Goal: Task Accomplishment & Management: Manage account settings

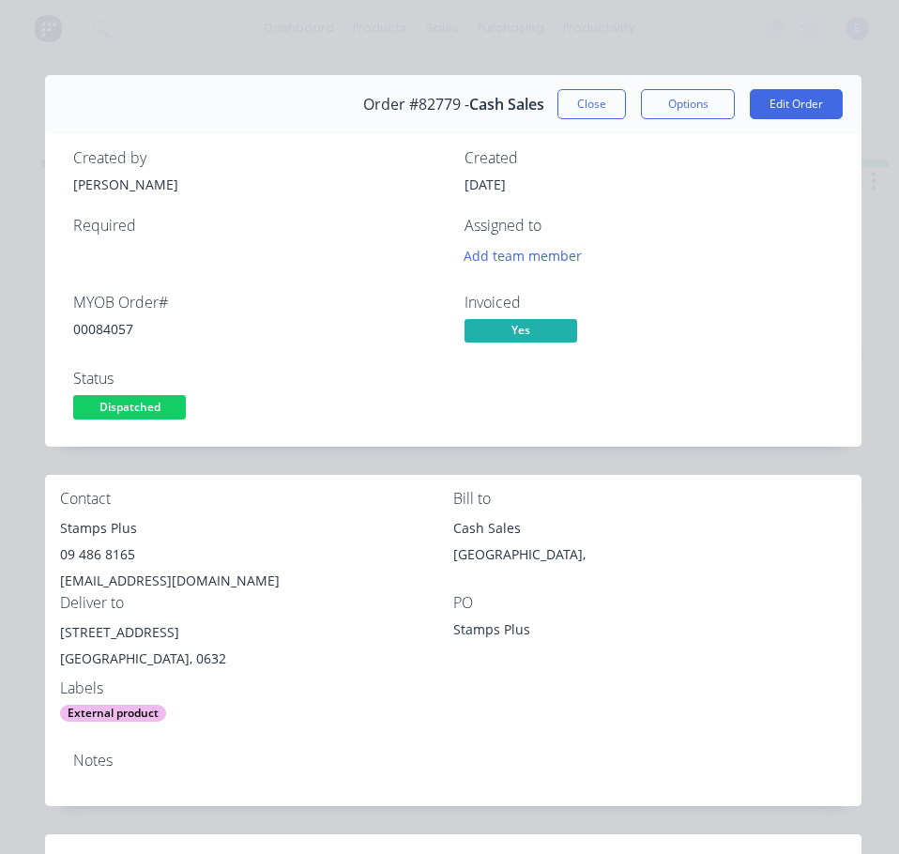
scroll to position [0, 1009]
click at [572, 107] on button "Close" at bounding box center [592, 104] width 69 height 30
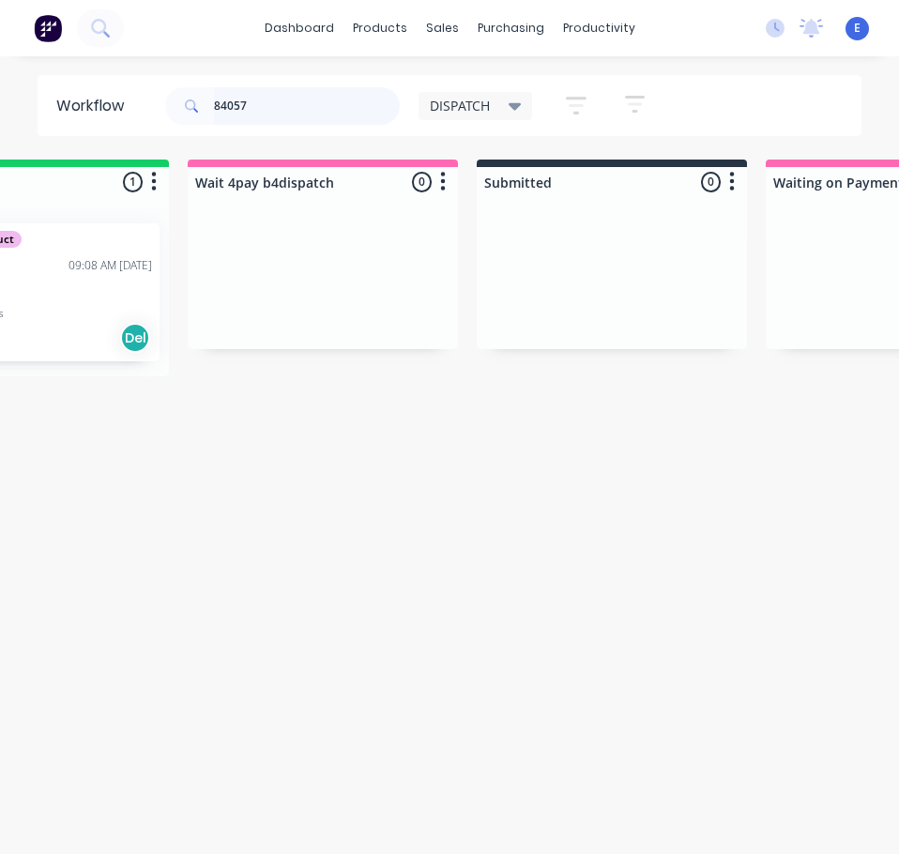
click at [317, 93] on input "84057" at bounding box center [307, 106] width 186 height 38
click at [315, 102] on input "84057" at bounding box center [307, 106] width 186 height 38
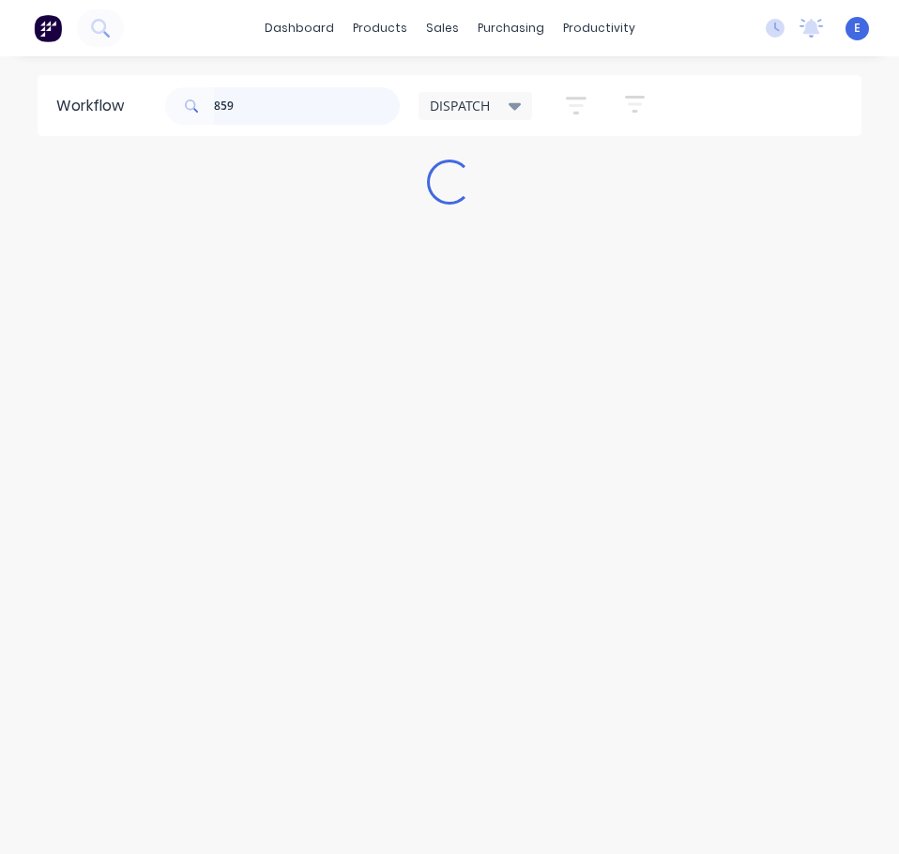
scroll to position [0, 0]
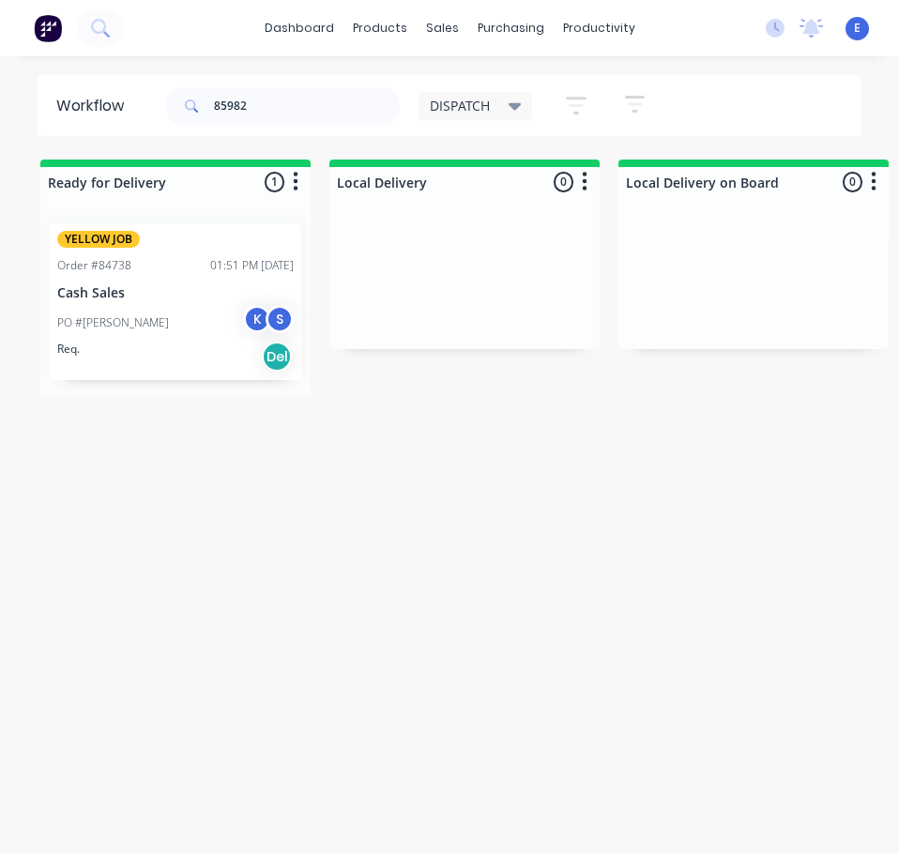
click at [192, 356] on div "Req. Del" at bounding box center [175, 357] width 237 height 32
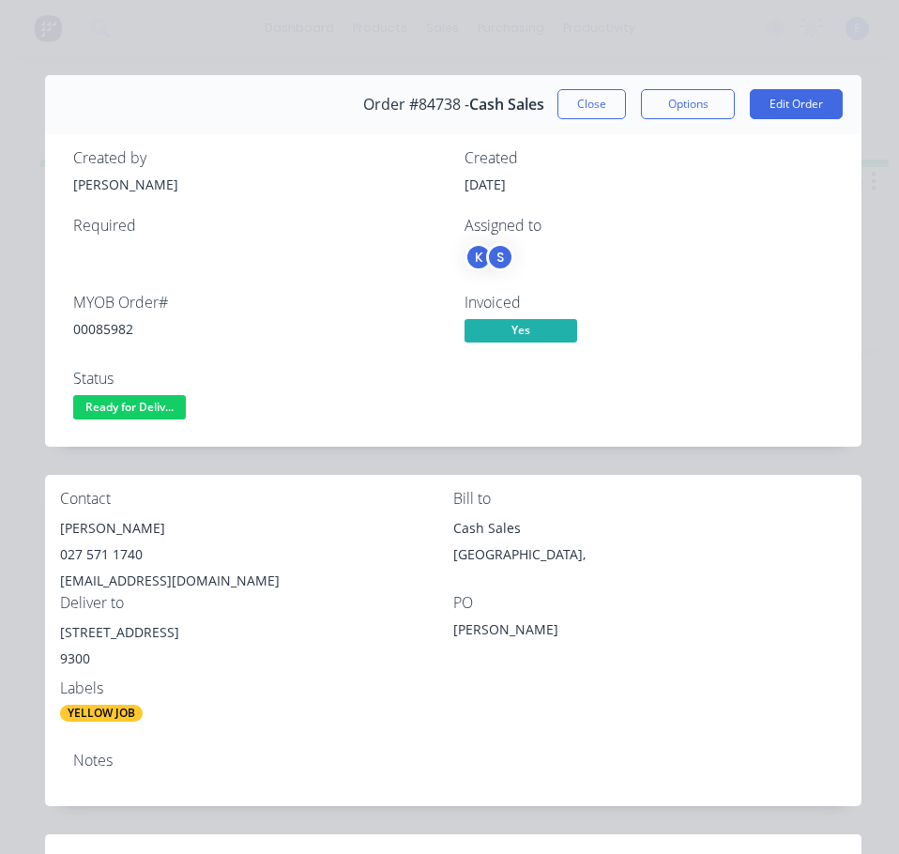
click at [104, 329] on div "00085982" at bounding box center [257, 329] width 369 height 20
copy div "00085982"
drag, startPoint x: 105, startPoint y: 530, endPoint x: 55, endPoint y: 525, distance: 50.0
click at [55, 525] on div "Contact Chunky - Mark [PHONE_NUMBER] [EMAIL_ADDRESS][DOMAIN_NAME] Bill to Cash …" at bounding box center [453, 606] width 817 height 263
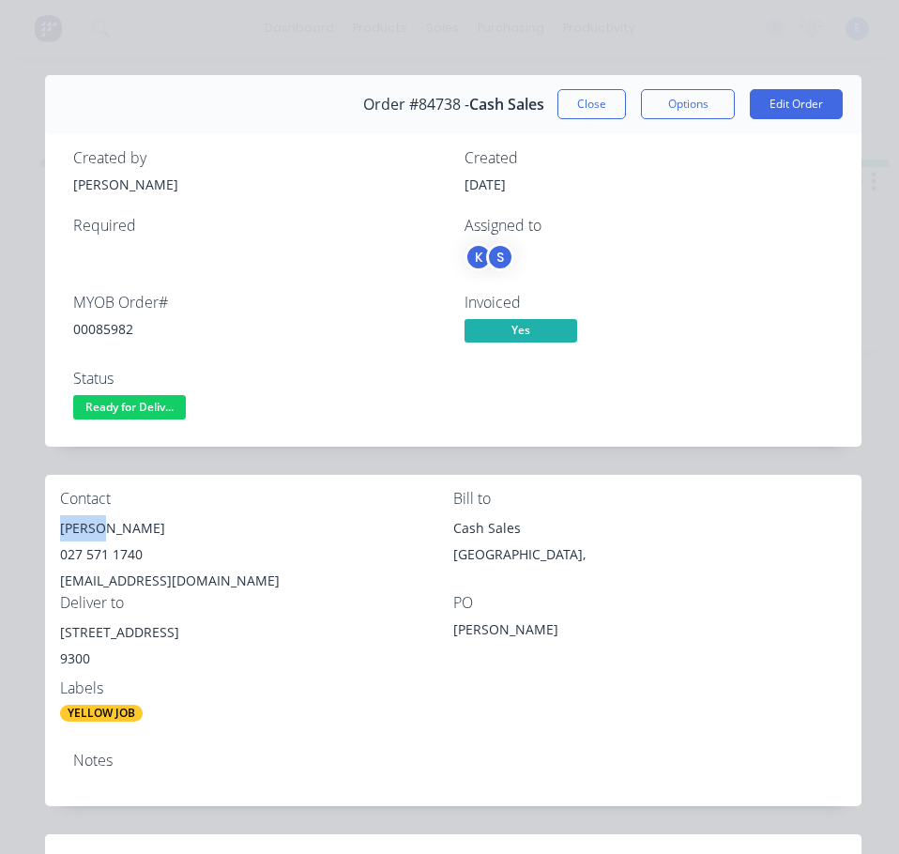
copy div "Chunky"
click at [141, 525] on div "[PERSON_NAME]" at bounding box center [256, 528] width 393 height 26
copy div "Mark"
click at [98, 560] on div "027 571 1740" at bounding box center [256, 555] width 393 height 26
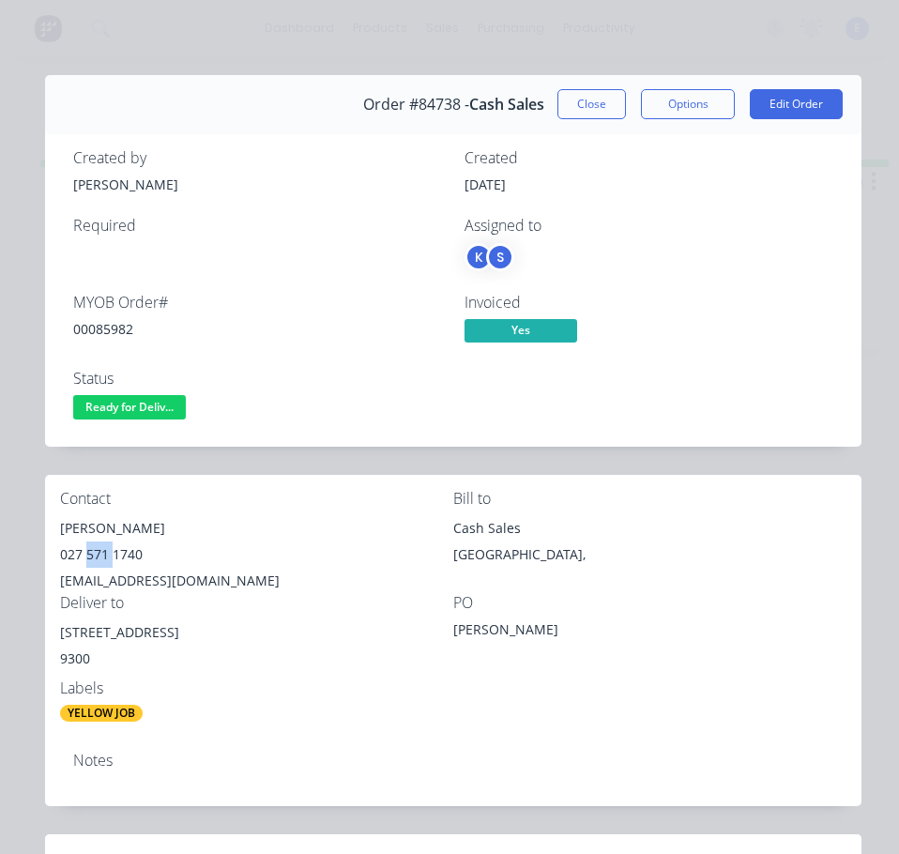
click at [98, 560] on div "027 571 1740" at bounding box center [256, 555] width 393 height 26
copy div "027 571 1740"
click at [101, 580] on div "[EMAIL_ADDRESS][DOMAIN_NAME]" at bounding box center [256, 581] width 393 height 26
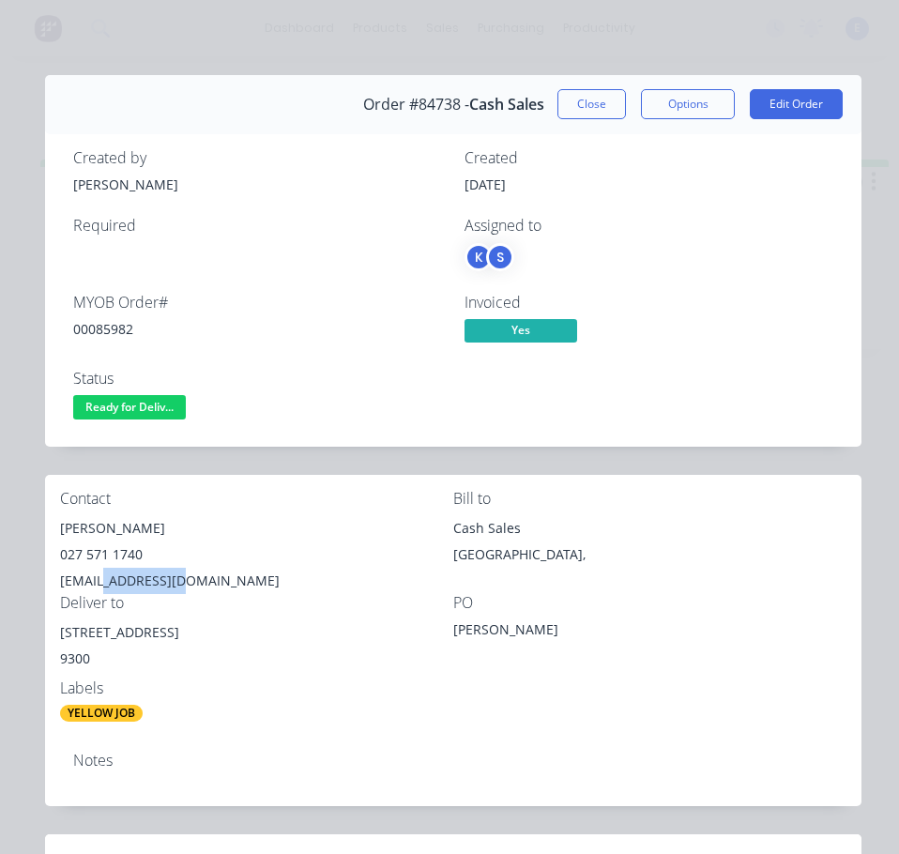
click at [101, 580] on div "[EMAIL_ADDRESS][DOMAIN_NAME]" at bounding box center [256, 581] width 393 height 26
copy div "[EMAIL_ADDRESS][DOMAIN_NAME]"
drag, startPoint x: 182, startPoint y: 634, endPoint x: 46, endPoint y: 618, distance: 137.1
click at [46, 618] on div "Contact Chunky - Mark [PHONE_NUMBER] [EMAIL_ADDRESS][DOMAIN_NAME] Bill to Cash …" at bounding box center [453, 606] width 817 height 263
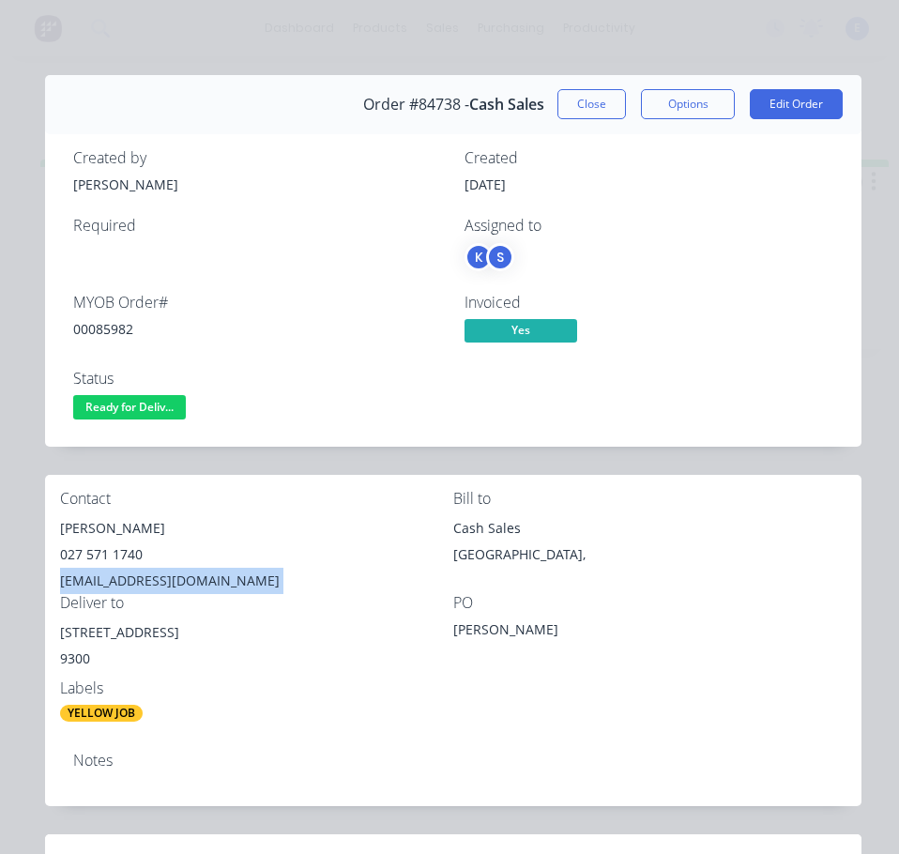
copy div "[STREET_ADDRESS]"
click at [275, 710] on div "YELLOW JOB" at bounding box center [256, 713] width 393 height 17
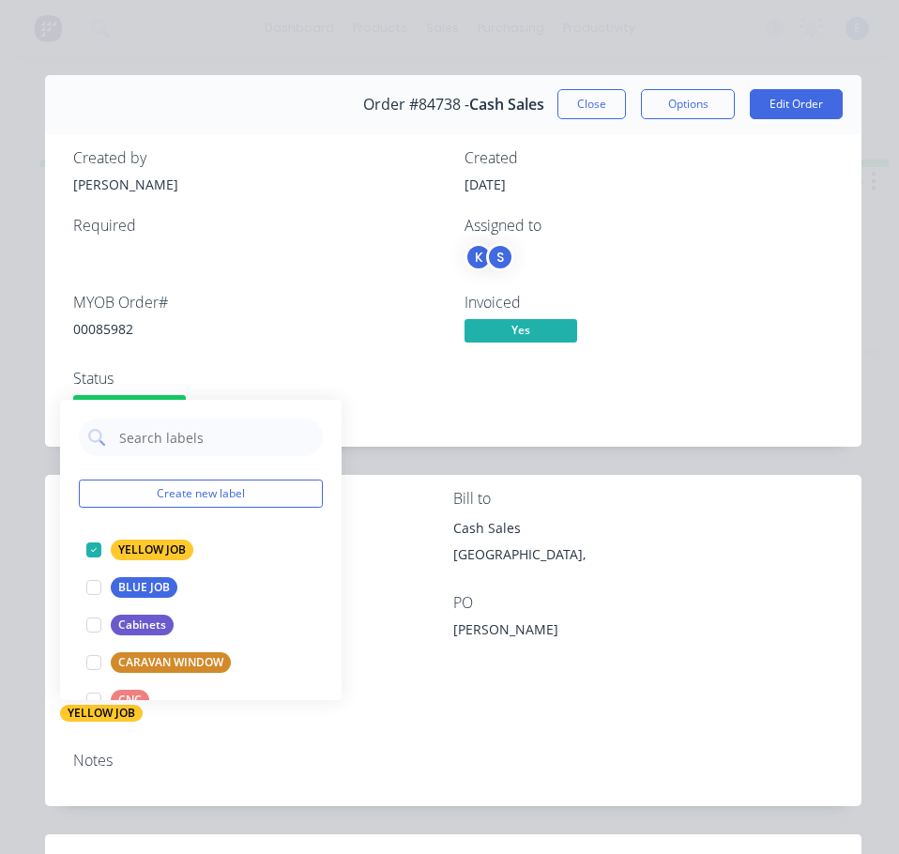
click at [313, 654] on div "Create new label YELLOW JOB edit BLUE JOB edit Cabinets edit CARAVAN WINDOW edi…" at bounding box center [201, 550] width 282 height 300
click at [601, 713] on div "Contact Chunky - Mark [PHONE_NUMBER] [EMAIL_ADDRESS][DOMAIN_NAME] Bill to Cash …" at bounding box center [453, 606] width 817 height 263
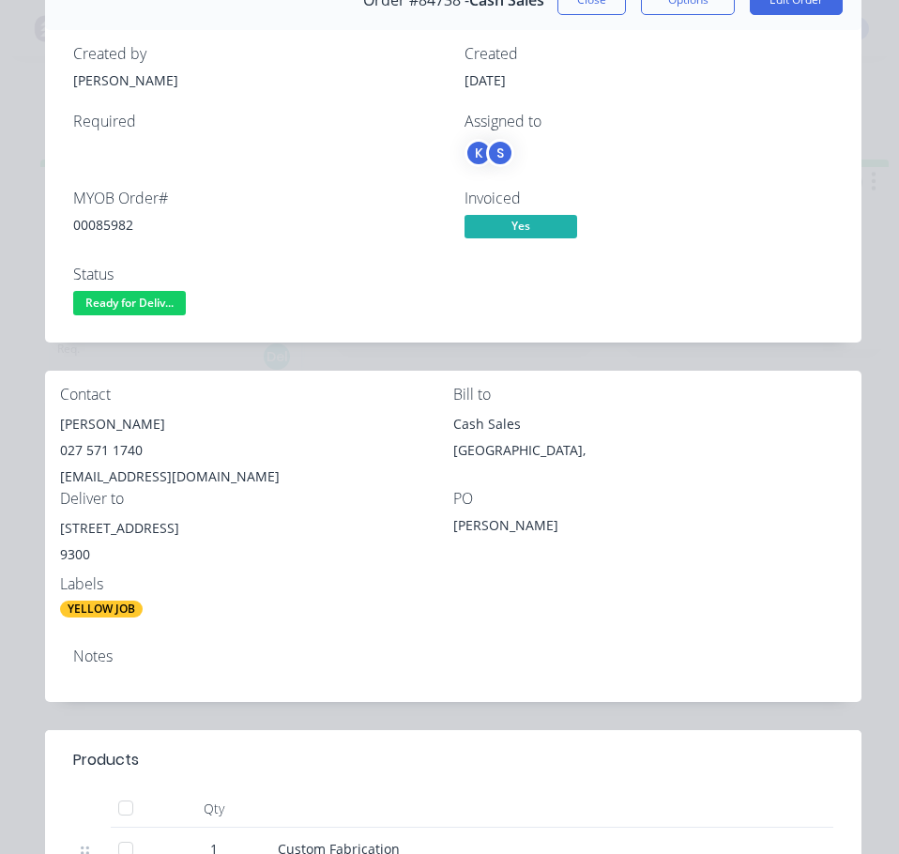
scroll to position [94, 0]
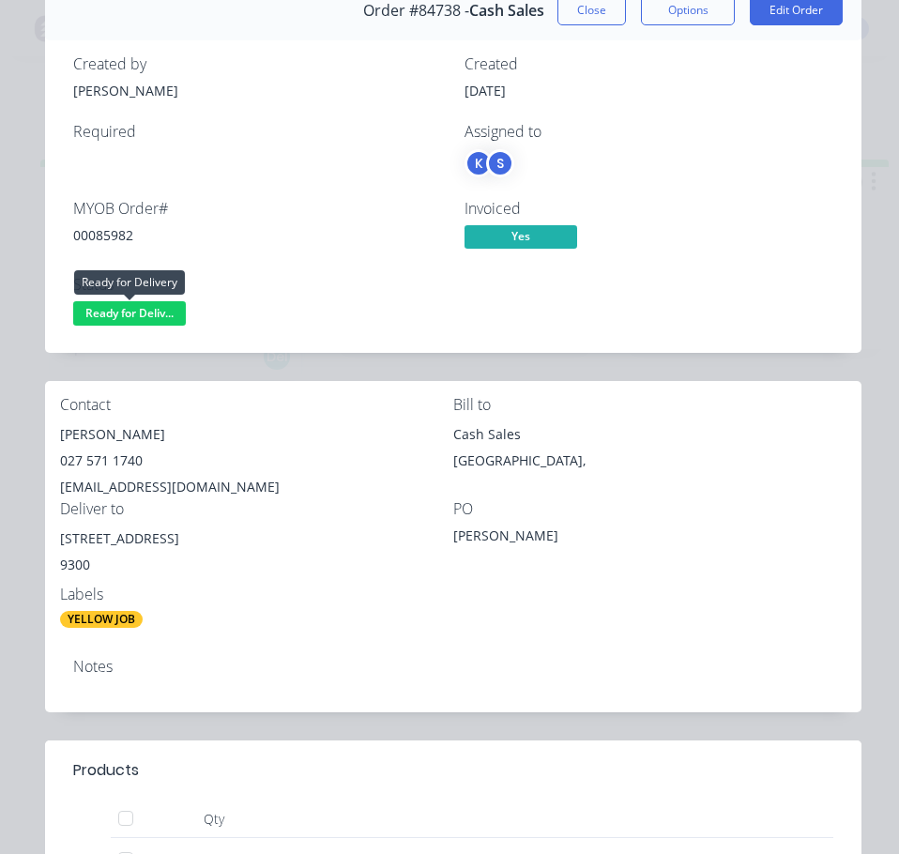
drag, startPoint x: 161, startPoint y: 312, endPoint x: 164, endPoint y: 332, distance: 20.8
click at [161, 313] on span "Ready for Deliv..." at bounding box center [129, 312] width 113 height 23
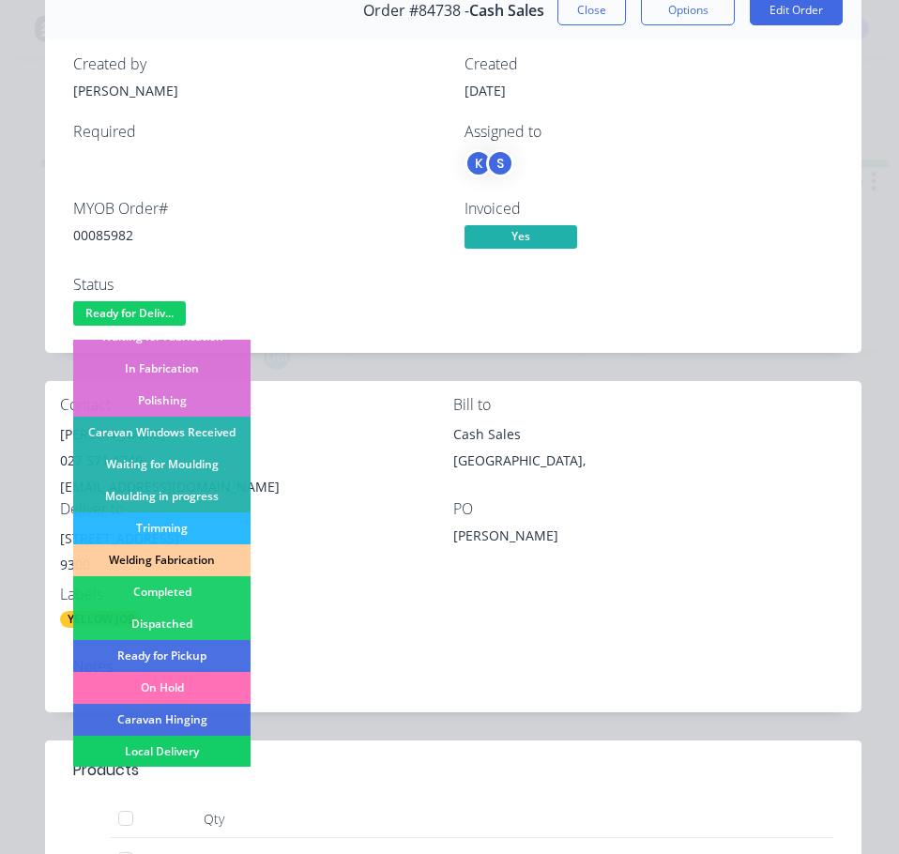
scroll to position [282, 0]
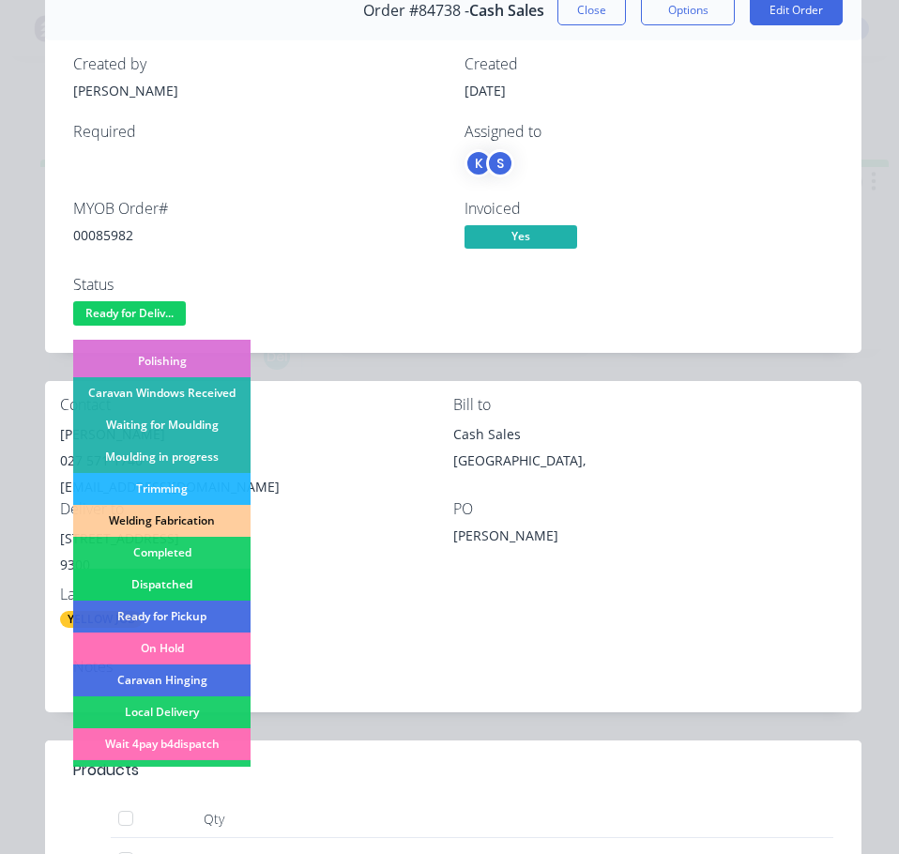
click at [189, 576] on div "Dispatched" at bounding box center [161, 585] width 177 height 32
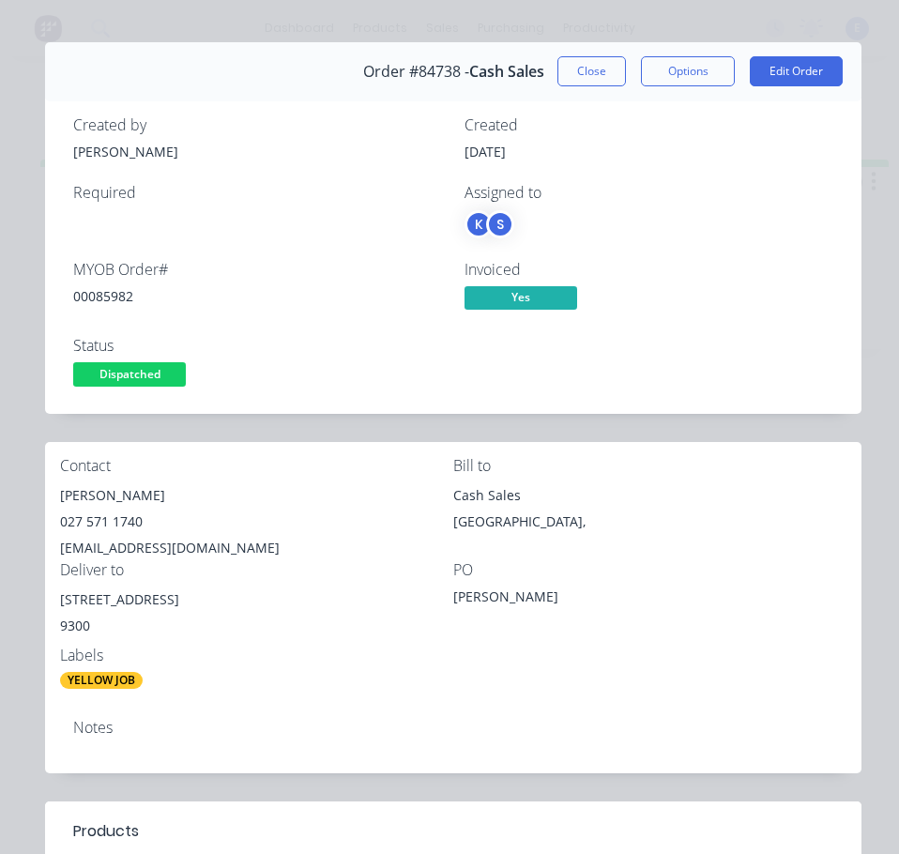
scroll to position [0, 0]
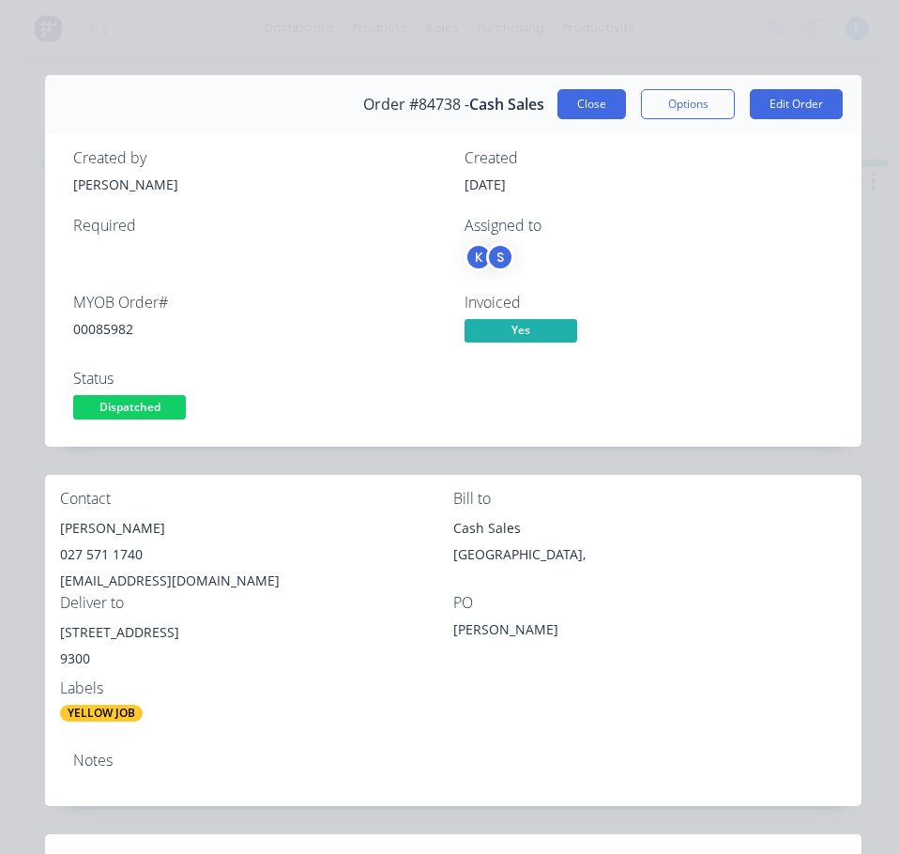
click at [579, 109] on button "Close" at bounding box center [592, 104] width 69 height 30
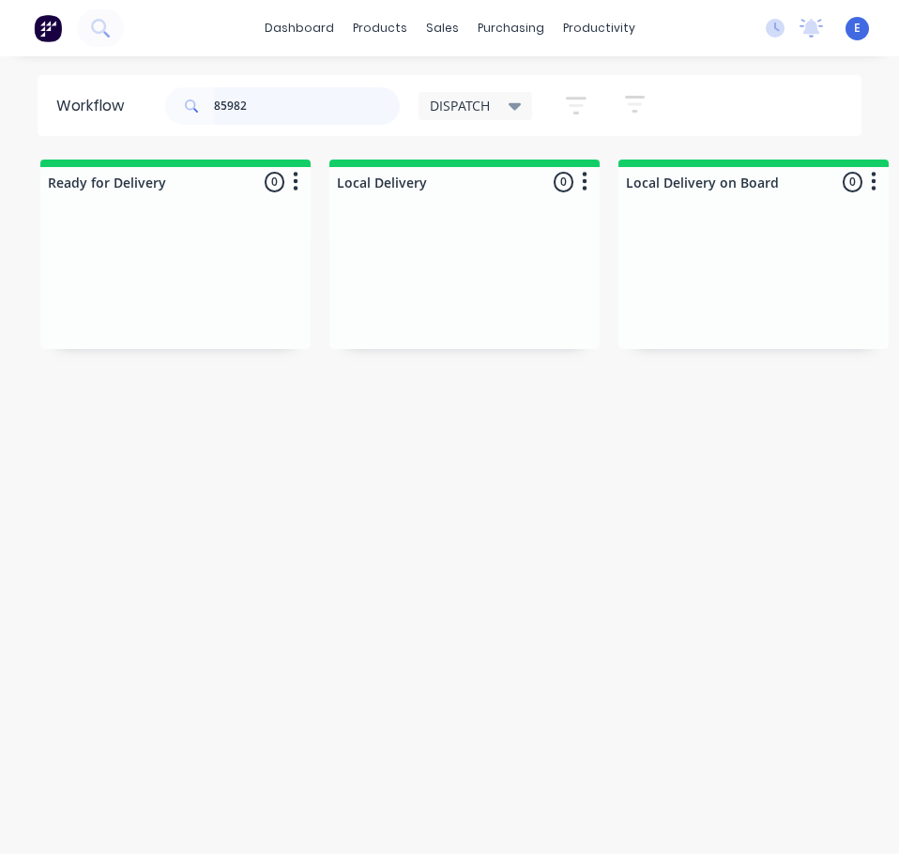
click at [283, 112] on input "85982" at bounding box center [307, 106] width 186 height 38
click at [283, 110] on input "85982" at bounding box center [307, 106] width 186 height 38
click at [118, 306] on div "Req. Del" at bounding box center [175, 312] width 237 height 32
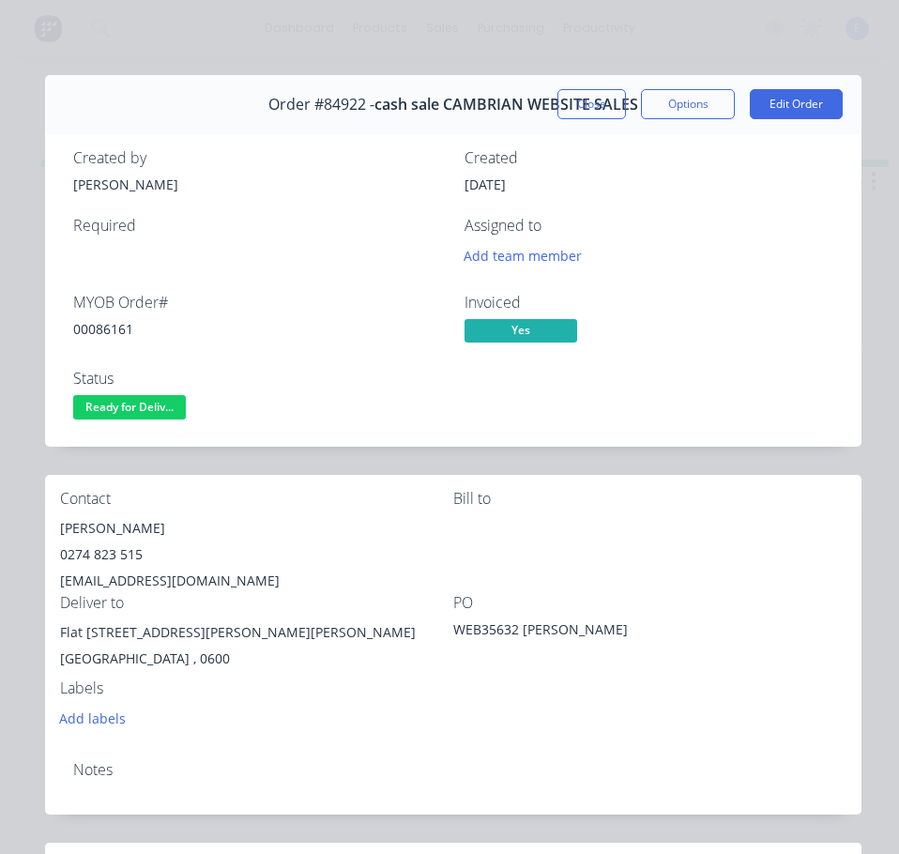
click at [107, 324] on div "00086161" at bounding box center [257, 329] width 369 height 20
click at [106, 324] on div "00086161" at bounding box center [257, 329] width 369 height 20
copy div "00086161"
click at [95, 532] on div "[PERSON_NAME]" at bounding box center [256, 528] width 393 height 26
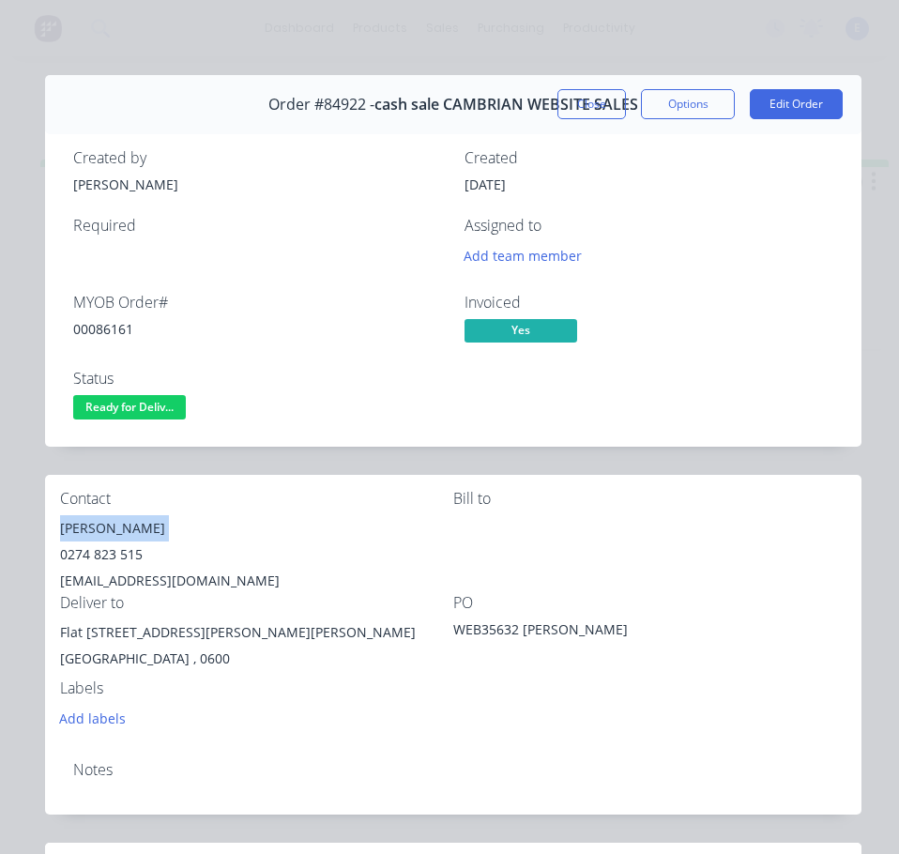
click at [97, 532] on div "[PERSON_NAME]" at bounding box center [256, 528] width 393 height 26
copy div "[PERSON_NAME]"
click at [131, 550] on div "0274 823 515" at bounding box center [256, 555] width 393 height 26
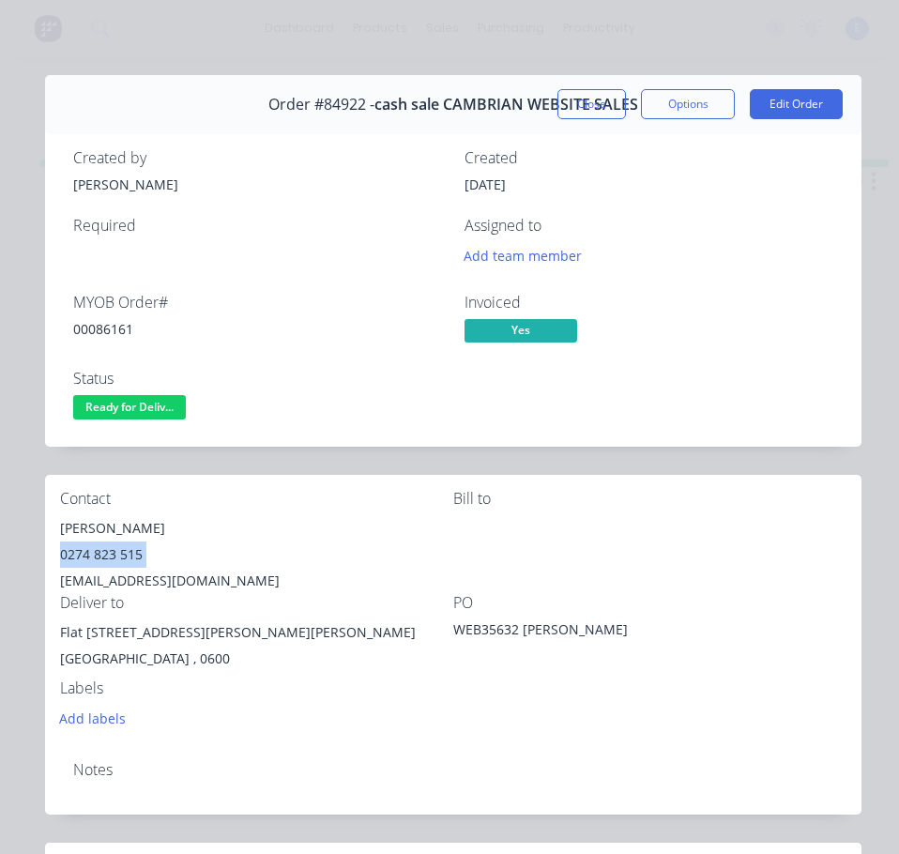
copy div "0274 823 515"
click at [132, 578] on div "[EMAIL_ADDRESS][DOMAIN_NAME]" at bounding box center [256, 581] width 393 height 26
copy div "[EMAIL_ADDRESS][DOMAIN_NAME]"
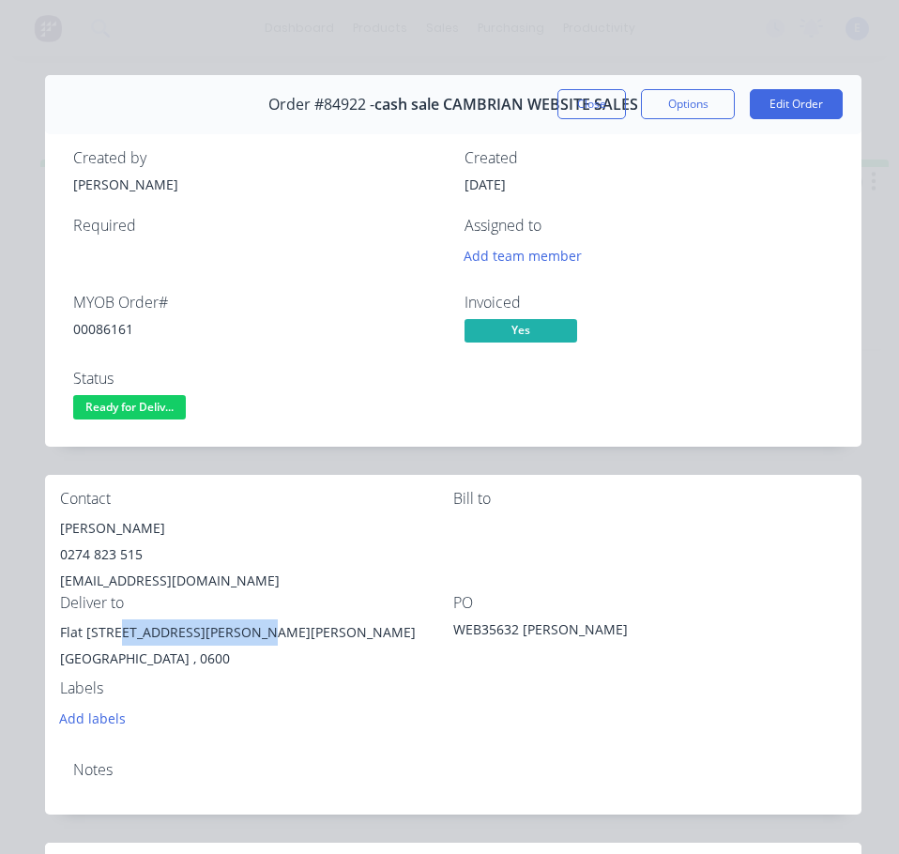
drag, startPoint x: 111, startPoint y: 629, endPoint x: 238, endPoint y: 637, distance: 127.0
click at [238, 637] on div "Flat [STREET_ADDRESS][PERSON_NAME][PERSON_NAME]" at bounding box center [256, 633] width 393 height 26
click at [453, 646] on div "WEB35632 [PERSON_NAME]" at bounding box center [570, 633] width 235 height 26
click at [156, 408] on span "Ready for Deliv..." at bounding box center [129, 406] width 113 height 23
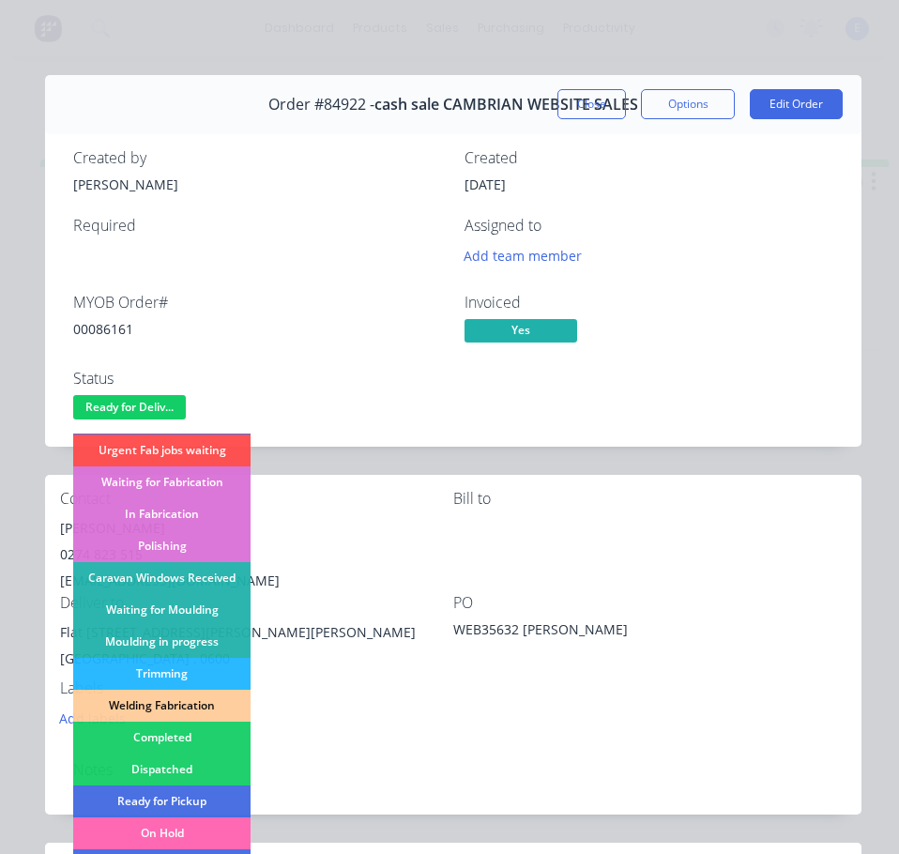
scroll to position [371, 0]
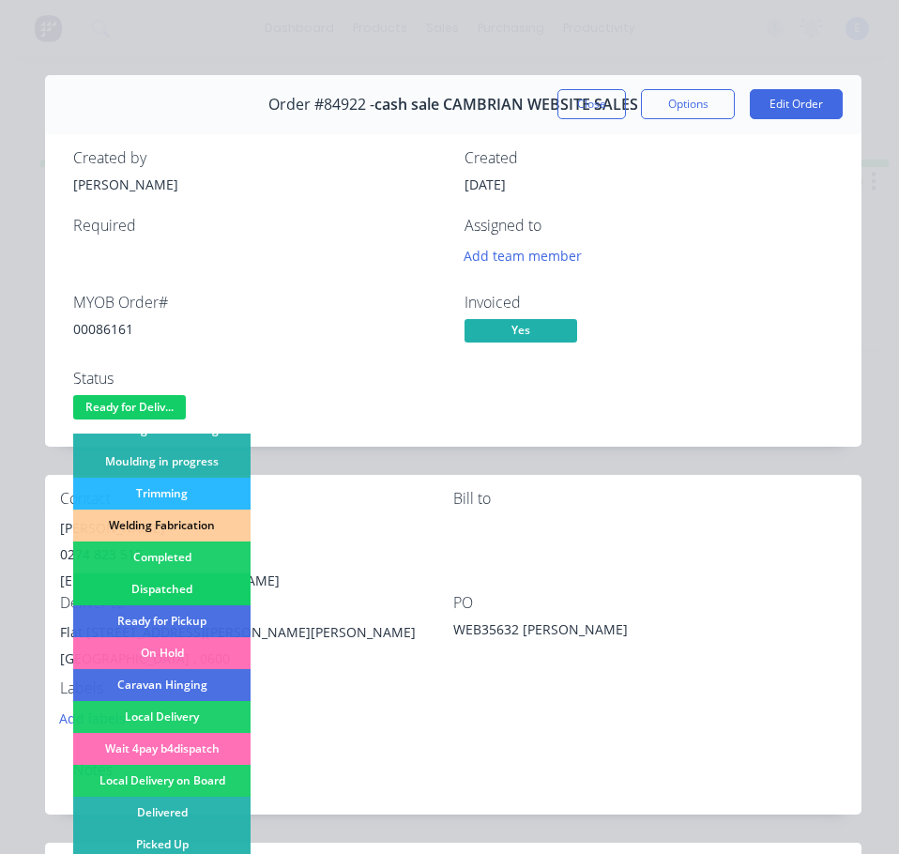
click at [197, 582] on div "Dispatched" at bounding box center [161, 590] width 177 height 32
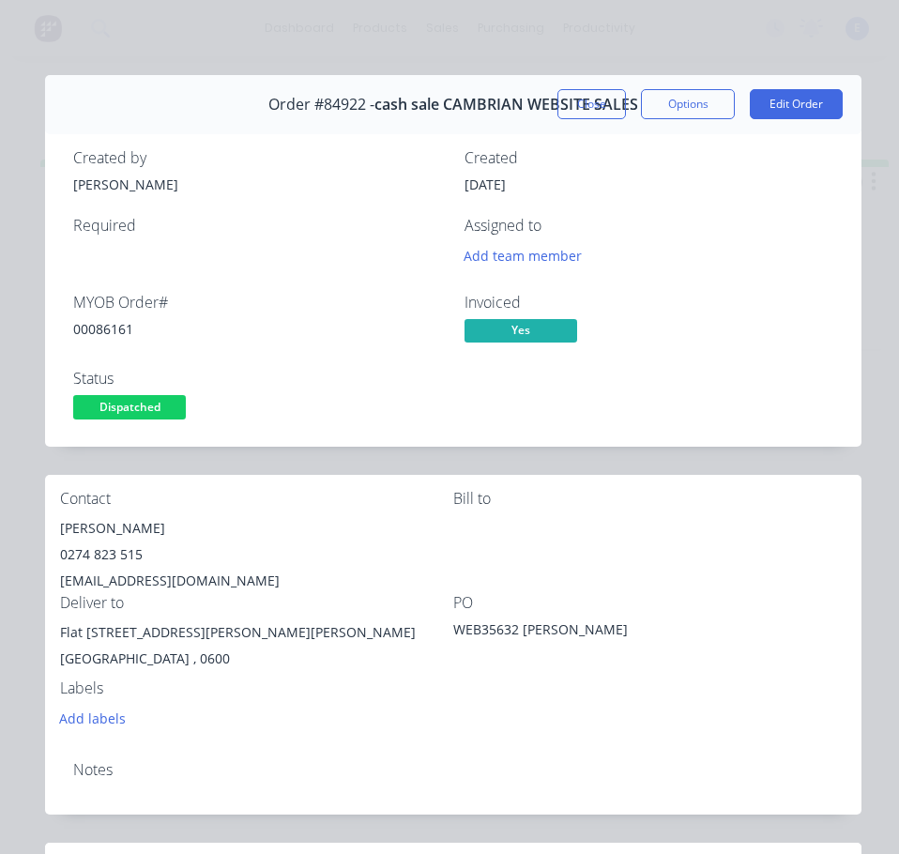
click at [343, 549] on div "0274 823 515" at bounding box center [256, 555] width 393 height 26
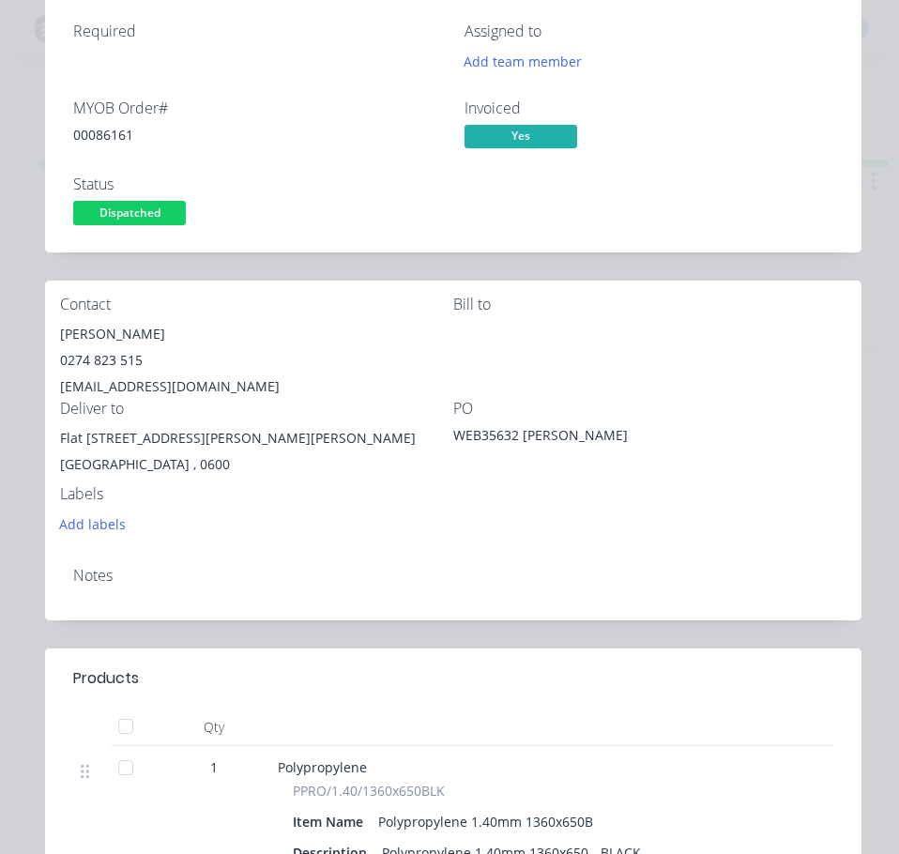
scroll to position [0, 0]
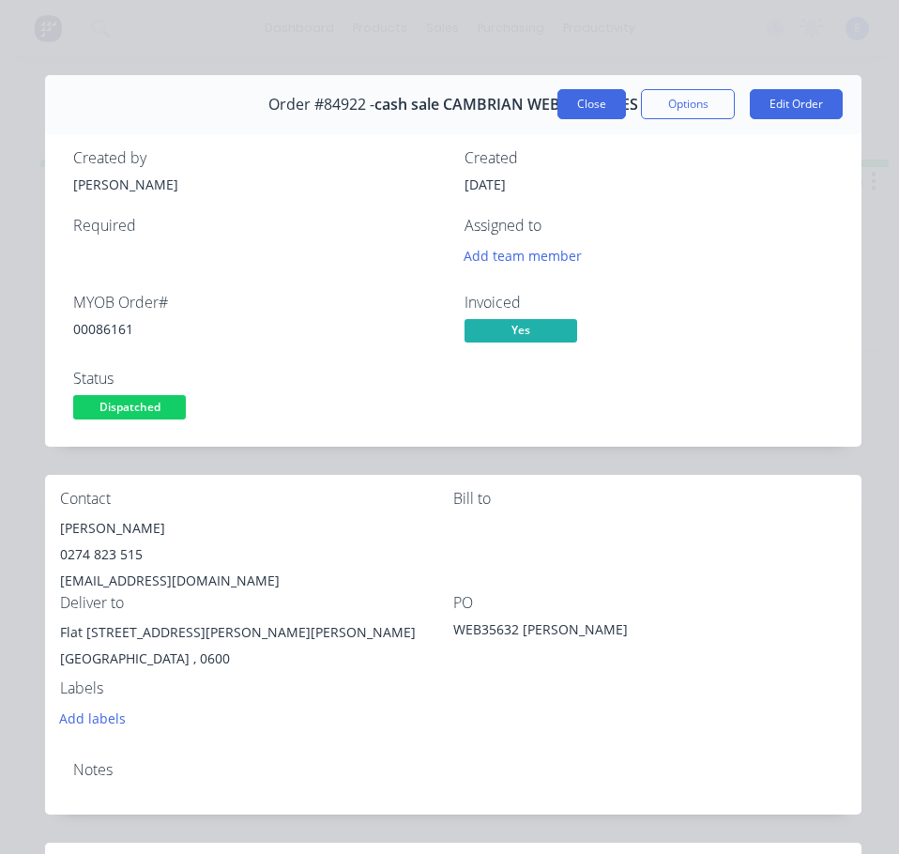
click at [576, 112] on button "Close" at bounding box center [592, 104] width 69 height 30
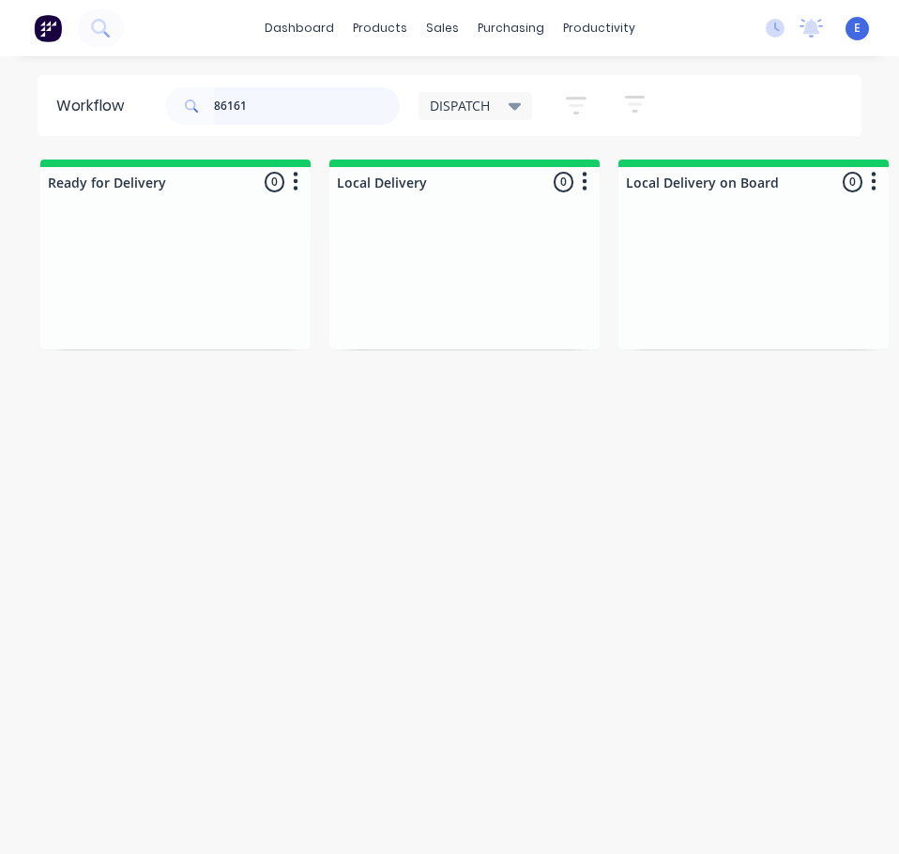
click at [259, 107] on input "86161" at bounding box center [307, 106] width 186 height 38
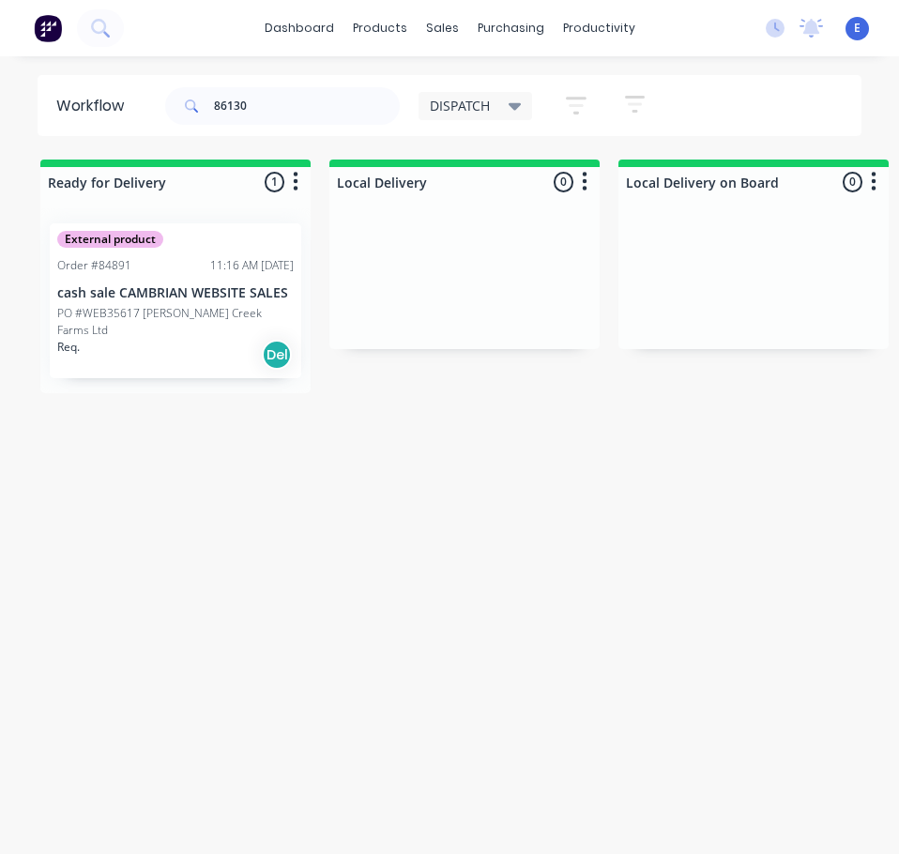
click at [230, 347] on div "Req. Del" at bounding box center [175, 355] width 237 height 32
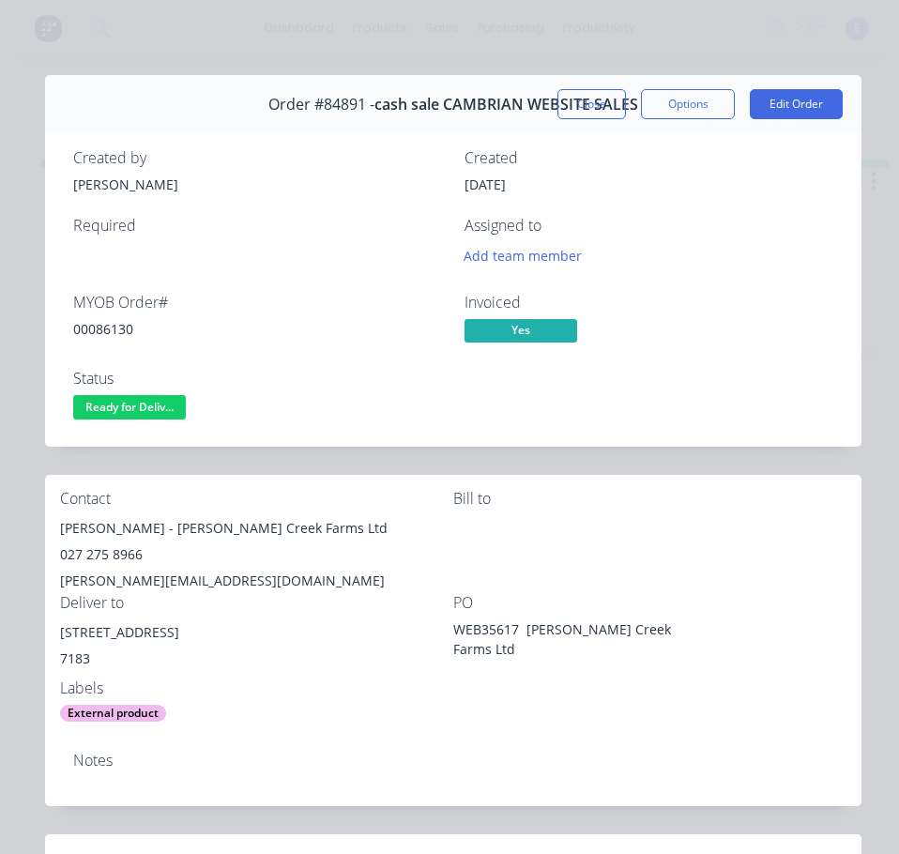
click at [105, 328] on div "00086130" at bounding box center [257, 329] width 369 height 20
click at [105, 327] on div "00086130" at bounding box center [257, 329] width 369 height 20
drag, startPoint x: 146, startPoint y: 530, endPoint x: 59, endPoint y: 520, distance: 87.9
click at [59, 518] on div "Contact [PERSON_NAME] - [PERSON_NAME] Creek Farms Ltd 027 275 8966 [EMAIL_ADDRE…" at bounding box center [453, 606] width 817 height 263
drag, startPoint x: 156, startPoint y: 530, endPoint x: 285, endPoint y: 538, distance: 129.8
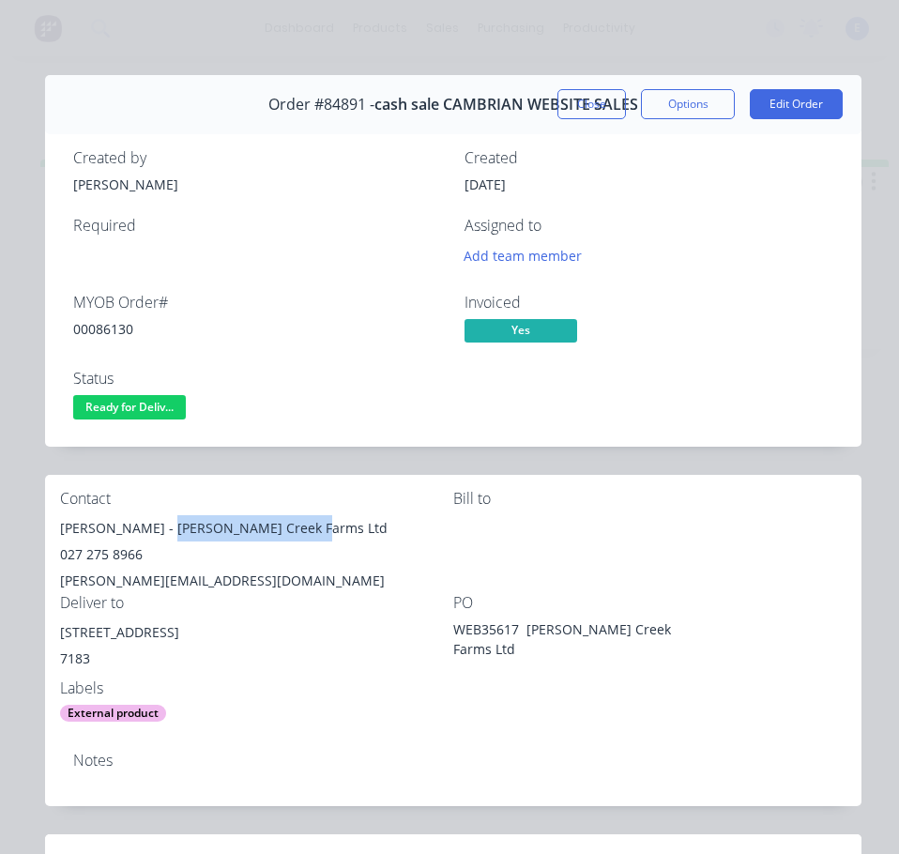
click at [285, 538] on div "[PERSON_NAME] - [PERSON_NAME] Creek Farms Ltd" at bounding box center [256, 528] width 393 height 26
click at [115, 565] on div "027 275 8966" at bounding box center [256, 555] width 393 height 26
click at [114, 564] on div "027 275 8966" at bounding box center [256, 555] width 393 height 26
click at [114, 560] on div "027 275 8966" at bounding box center [256, 555] width 393 height 26
click at [115, 557] on div "027 275 8966" at bounding box center [256, 555] width 393 height 26
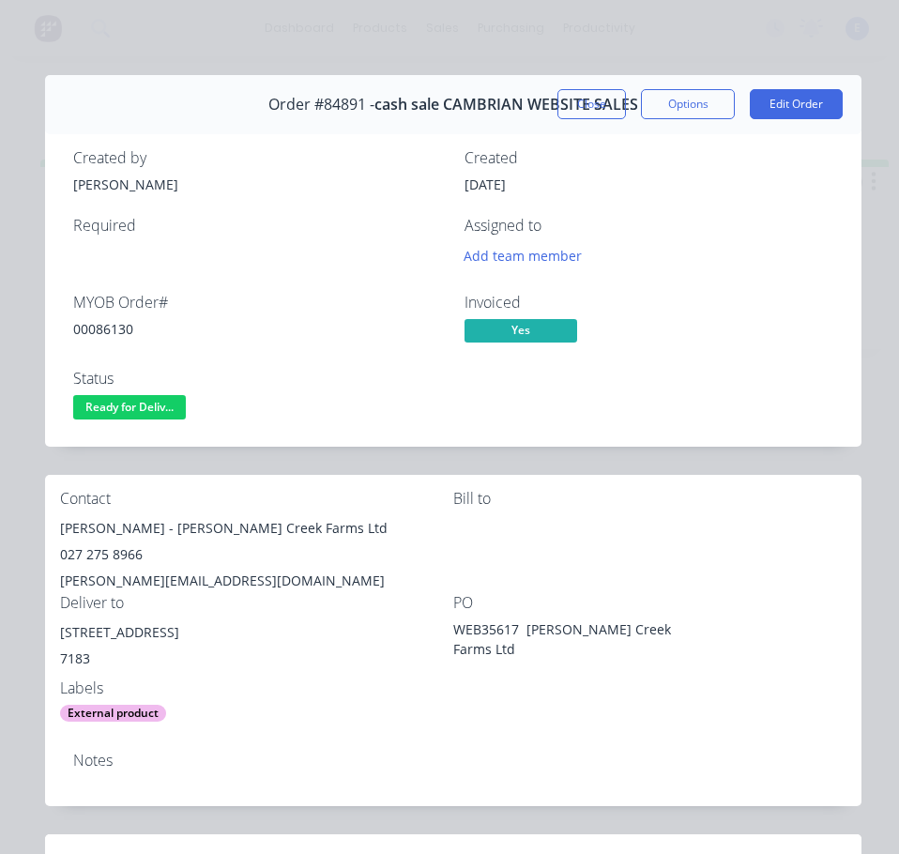
click at [115, 555] on div "027 275 8966" at bounding box center [256, 555] width 393 height 26
click at [141, 583] on div "[PERSON_NAME][EMAIL_ADDRESS][DOMAIN_NAME]" at bounding box center [256, 581] width 393 height 26
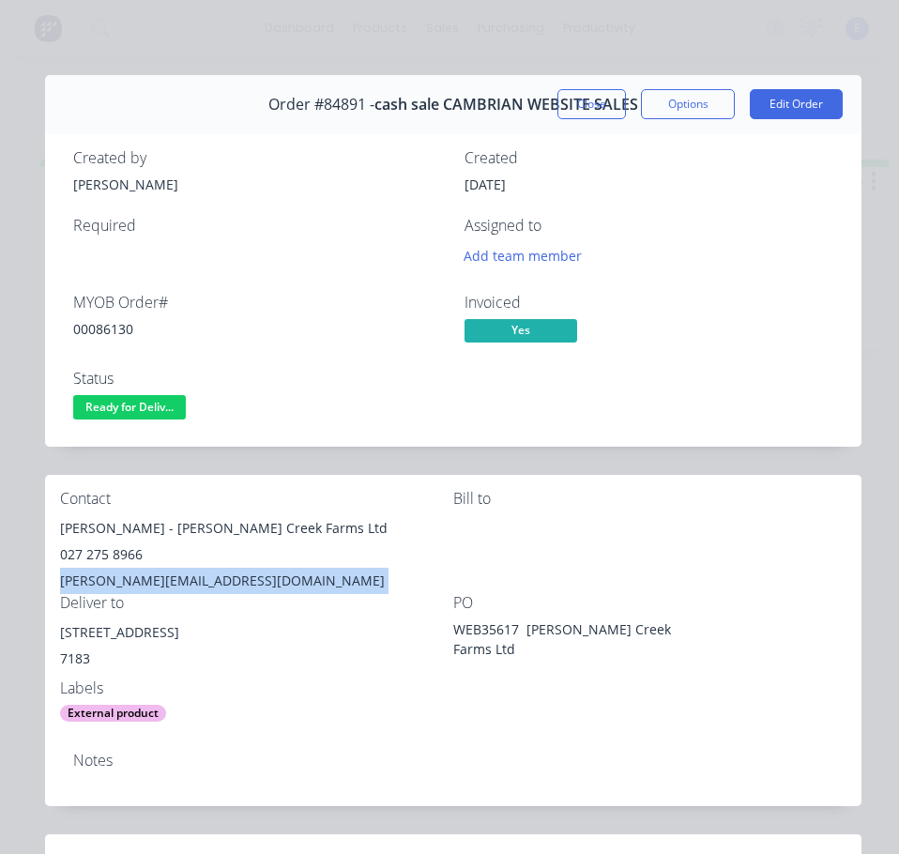
click at [142, 583] on div "[PERSON_NAME][EMAIL_ADDRESS][DOMAIN_NAME]" at bounding box center [256, 581] width 393 height 26
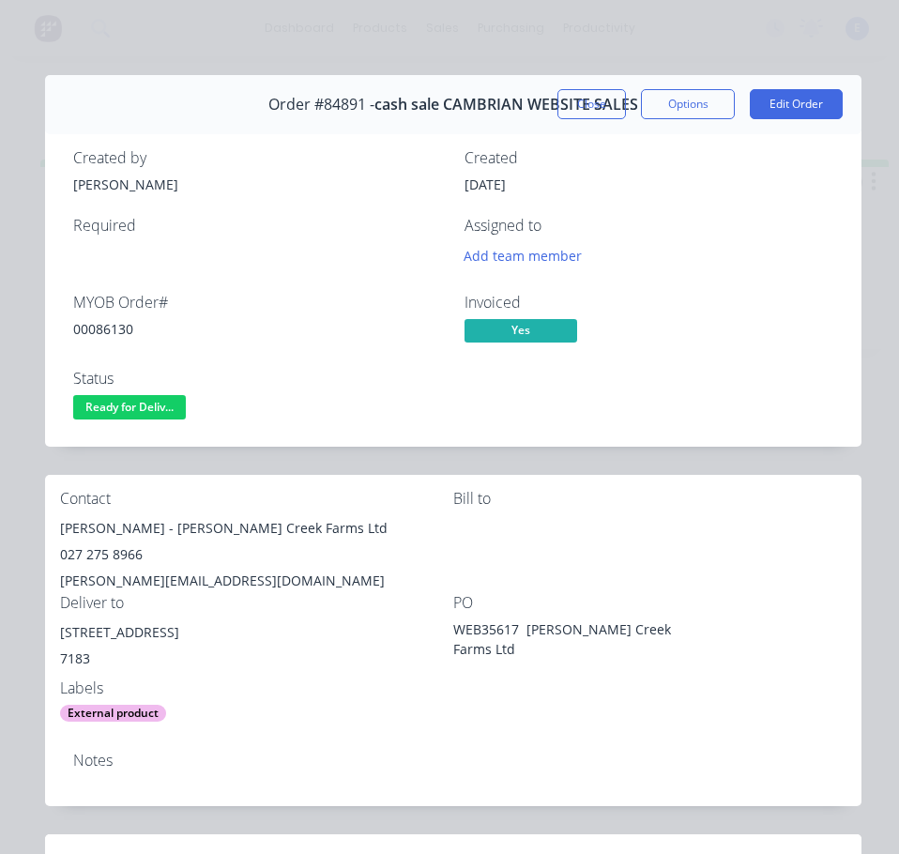
click at [143, 581] on div "[PERSON_NAME][EMAIL_ADDRESS][DOMAIN_NAME]" at bounding box center [256, 581] width 393 height 26
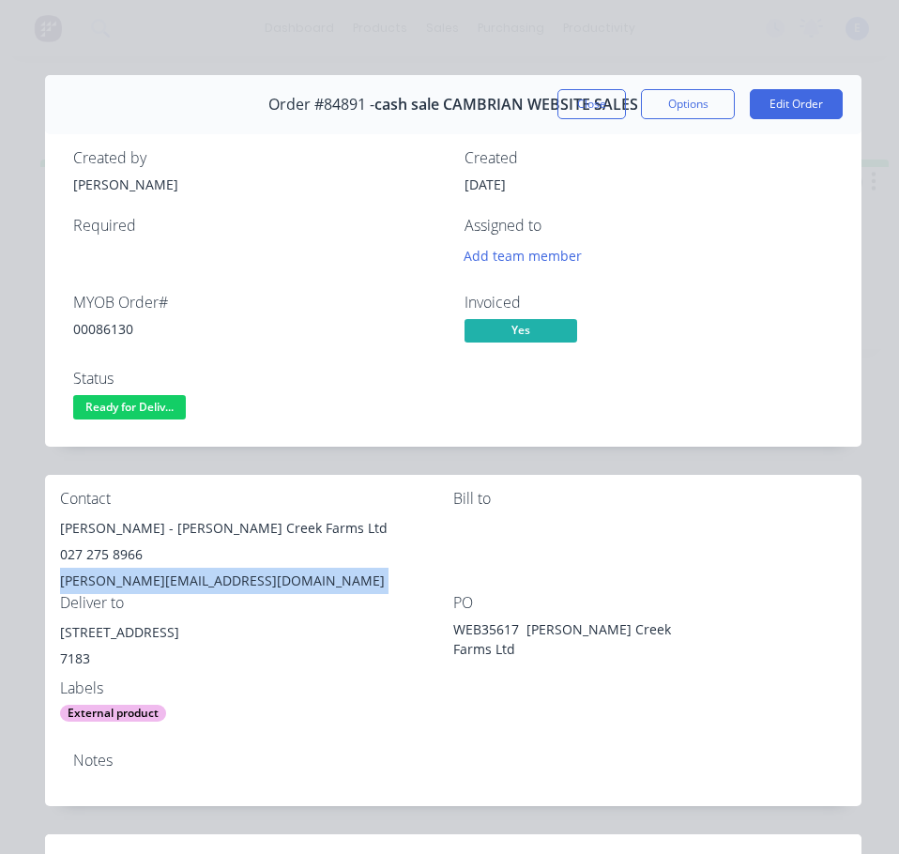
click at [143, 581] on div "[PERSON_NAME][EMAIL_ADDRESS][DOMAIN_NAME]" at bounding box center [256, 581] width 393 height 26
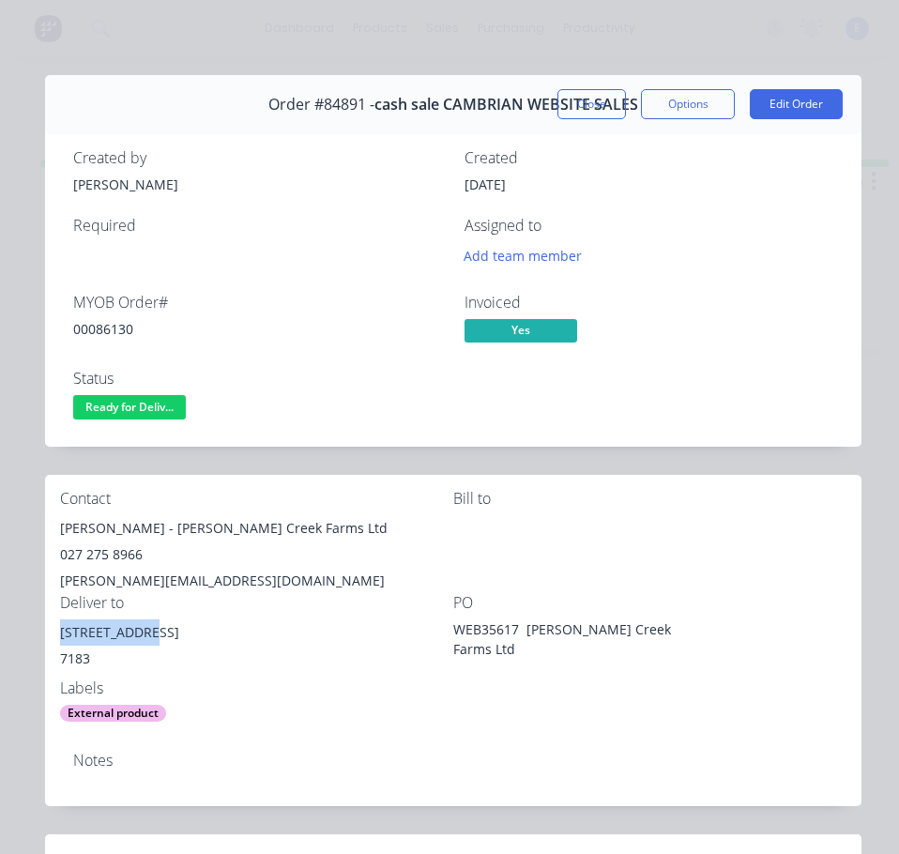
drag, startPoint x: 141, startPoint y: 637, endPoint x: 55, endPoint y: 637, distance: 85.4
click at [55, 637] on div "Contact [PERSON_NAME] - [PERSON_NAME] Creek Farms Ltd 027 275 8966 [EMAIL_ADDRE…" at bounding box center [453, 606] width 817 height 263
click at [167, 407] on span "Ready for Deliv..." at bounding box center [129, 406] width 113 height 23
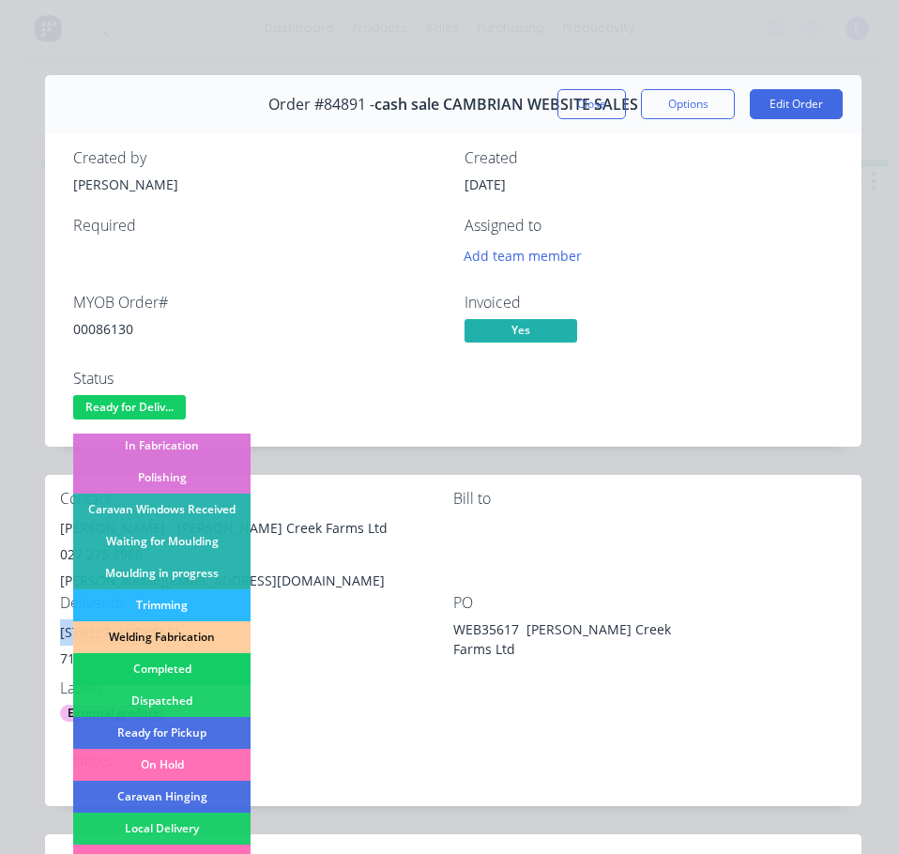
scroll to position [282, 0]
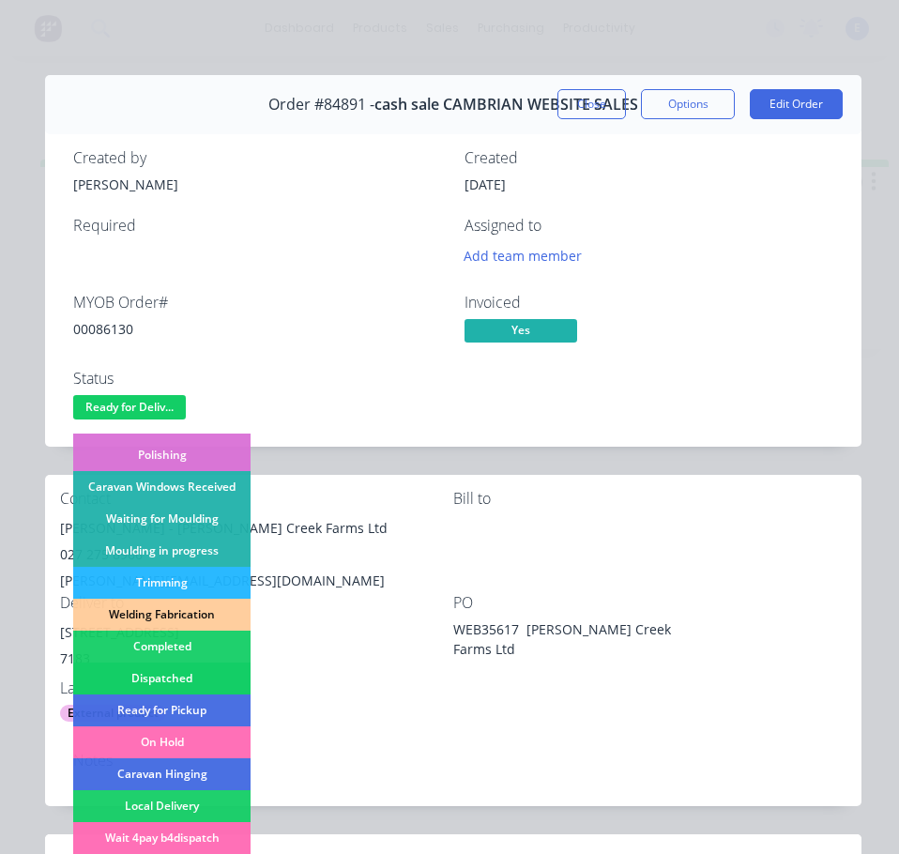
click at [191, 674] on div "Dispatched" at bounding box center [161, 679] width 177 height 32
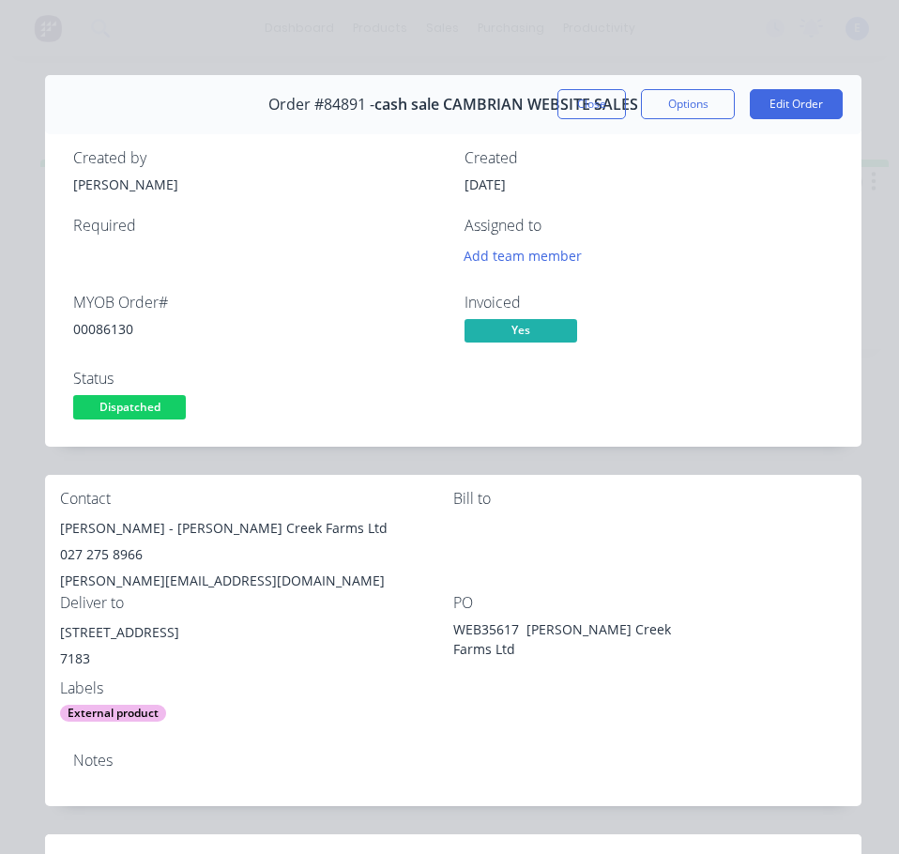
drag, startPoint x: 570, startPoint y: 110, endPoint x: 720, endPoint y: 172, distance: 162.5
click at [577, 110] on button "Close" at bounding box center [592, 104] width 69 height 30
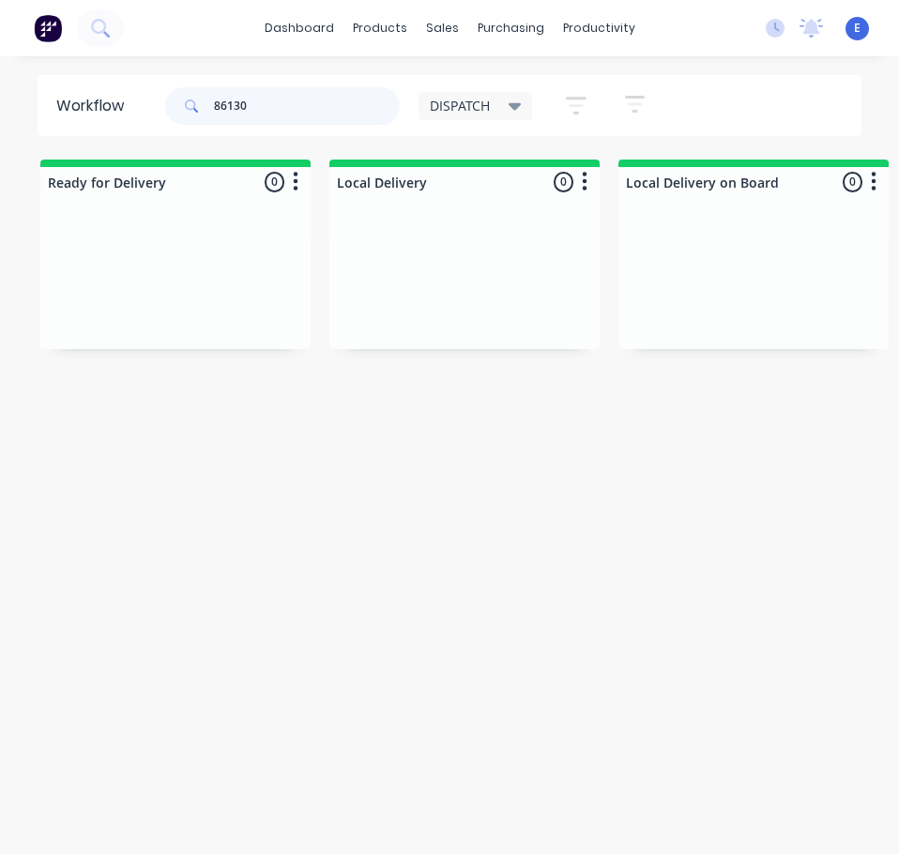
click at [286, 108] on input "86130" at bounding box center [307, 106] width 186 height 38
click at [286, 106] on input "86130" at bounding box center [307, 106] width 186 height 38
type input "86114"
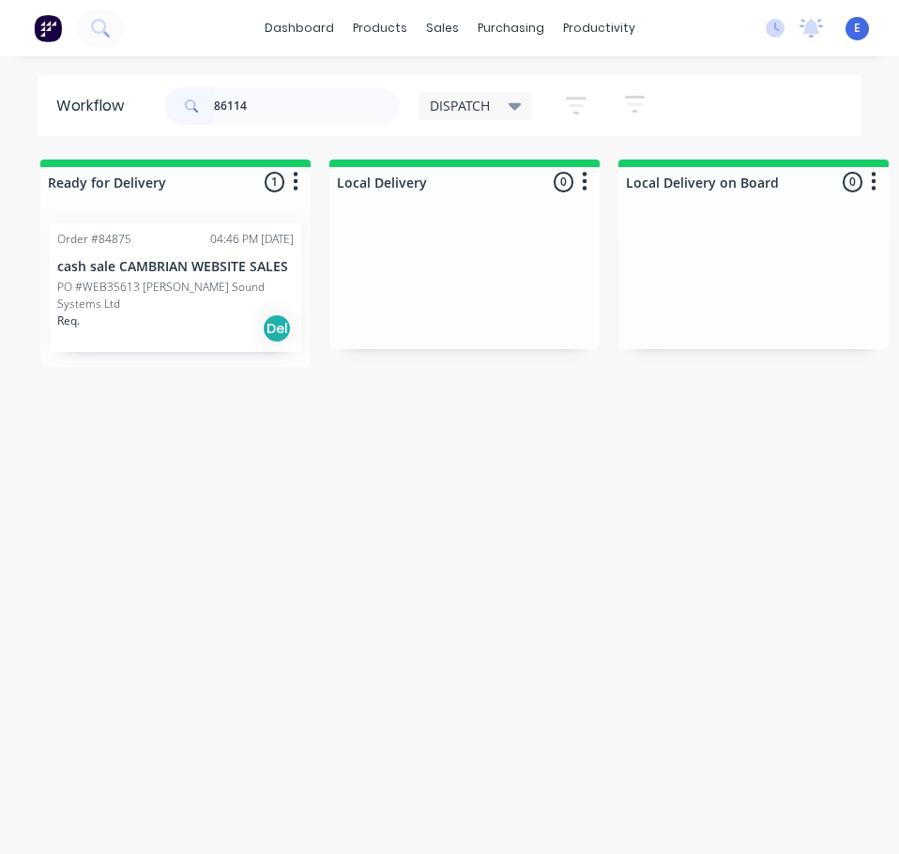
click at [222, 315] on div "Req. Del" at bounding box center [175, 329] width 237 height 32
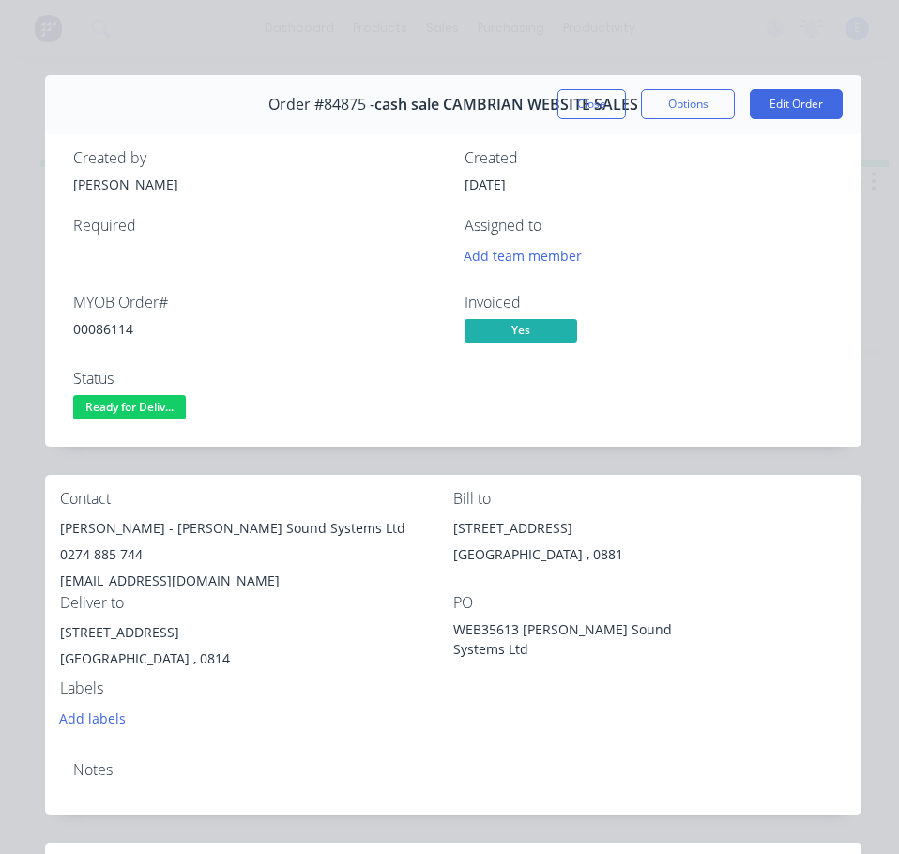
click at [95, 326] on div "00086114" at bounding box center [257, 329] width 369 height 20
drag, startPoint x: 136, startPoint y: 531, endPoint x: 51, endPoint y: 540, distance: 85.9
click at [51, 540] on div "Contact [PERSON_NAME] - [PERSON_NAME] Sound Systems Ltd 0274 885 744 [EMAIL_ADD…" at bounding box center [453, 610] width 817 height 271
drag, startPoint x: 148, startPoint y: 531, endPoint x: 300, endPoint y: 520, distance: 152.5
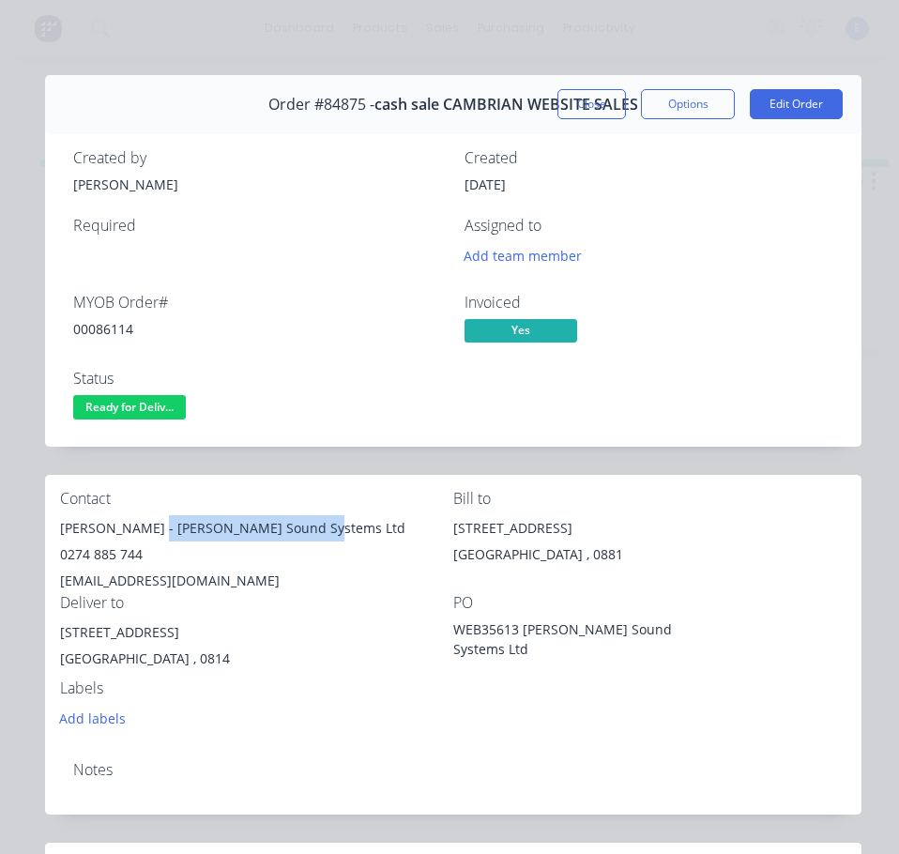
click at [316, 520] on div "[PERSON_NAME] - [PERSON_NAME] Sound Systems Ltd" at bounding box center [256, 528] width 393 height 26
click at [120, 558] on div "0274 885 744" at bounding box center [256, 555] width 393 height 26
click at [140, 579] on div "[EMAIL_ADDRESS][DOMAIN_NAME]" at bounding box center [256, 581] width 393 height 26
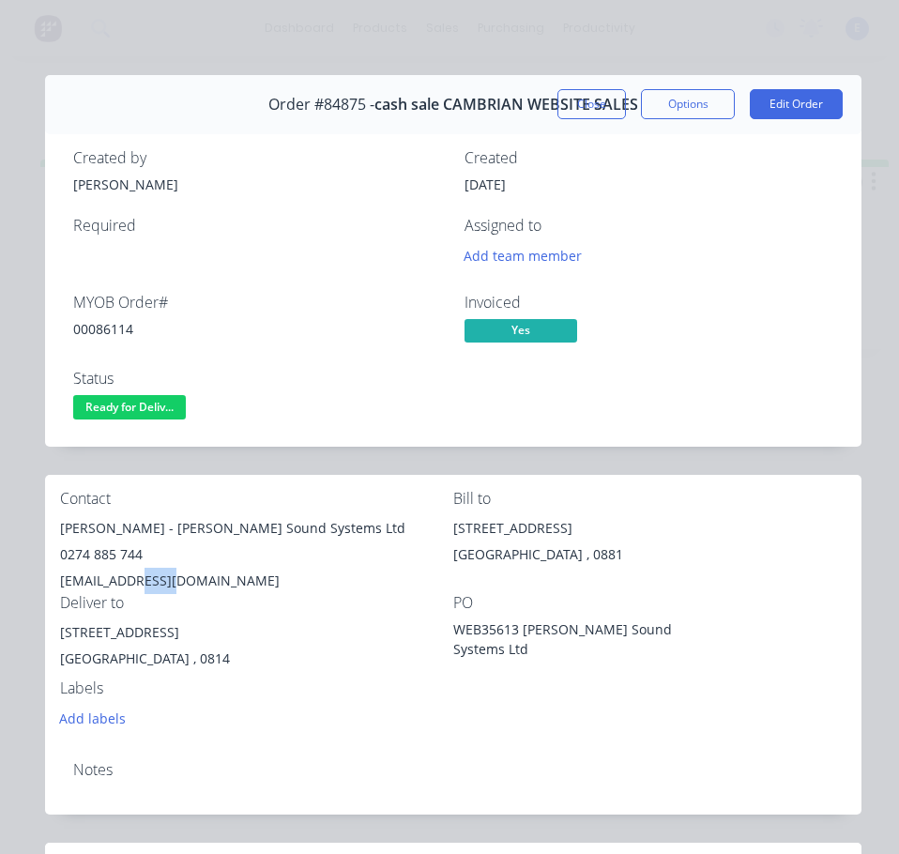
click at [144, 581] on div "[EMAIL_ADDRESS][DOMAIN_NAME]" at bounding box center [256, 581] width 393 height 26
click at [140, 578] on div "[EMAIL_ADDRESS][DOMAIN_NAME]" at bounding box center [256, 581] width 393 height 26
click at [141, 576] on div "[EMAIL_ADDRESS][DOMAIN_NAME]" at bounding box center [256, 581] width 393 height 26
click at [142, 576] on div "[EMAIL_ADDRESS][DOMAIN_NAME]" at bounding box center [256, 581] width 393 height 26
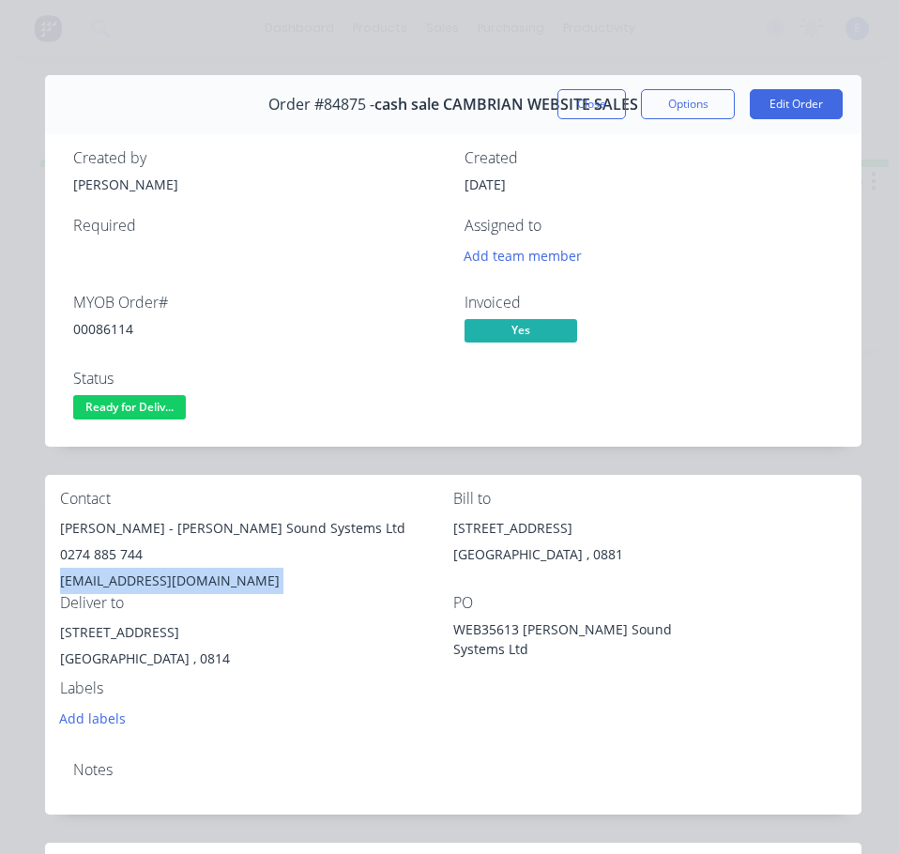
drag, startPoint x: 179, startPoint y: 634, endPoint x: 62, endPoint y: 638, distance: 117.5
click at [62, 638] on div "[STREET_ADDRESS]" at bounding box center [256, 633] width 393 height 26
